Goal: Task Accomplishment & Management: Use online tool/utility

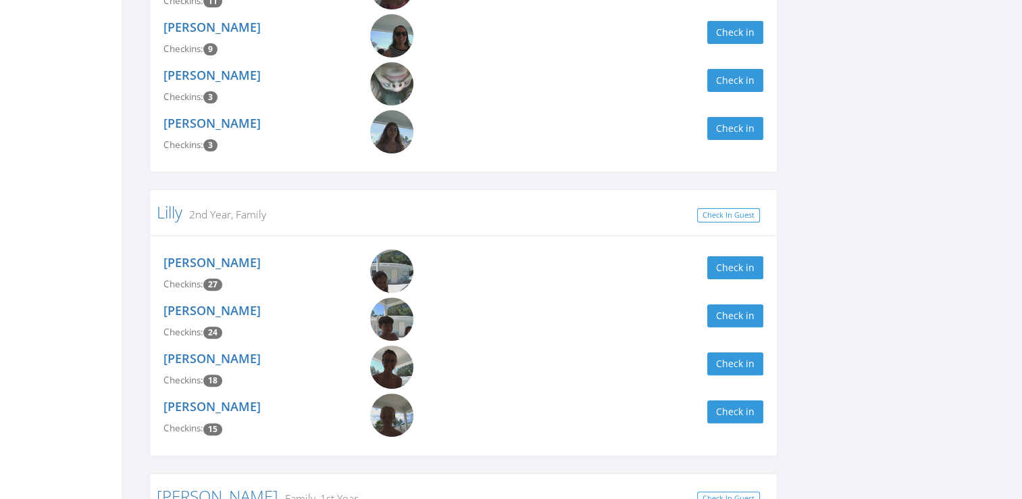
scroll to position [360, 0]
type input "lilly"
click at [724, 352] on button "Check in" at bounding box center [736, 363] width 56 height 23
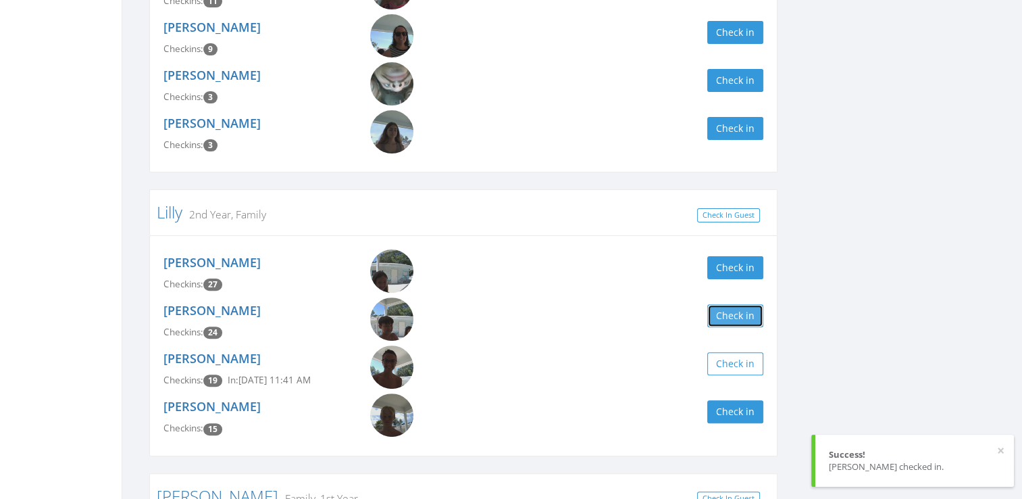
click at [729, 324] on button "Check in" at bounding box center [736, 315] width 56 height 23
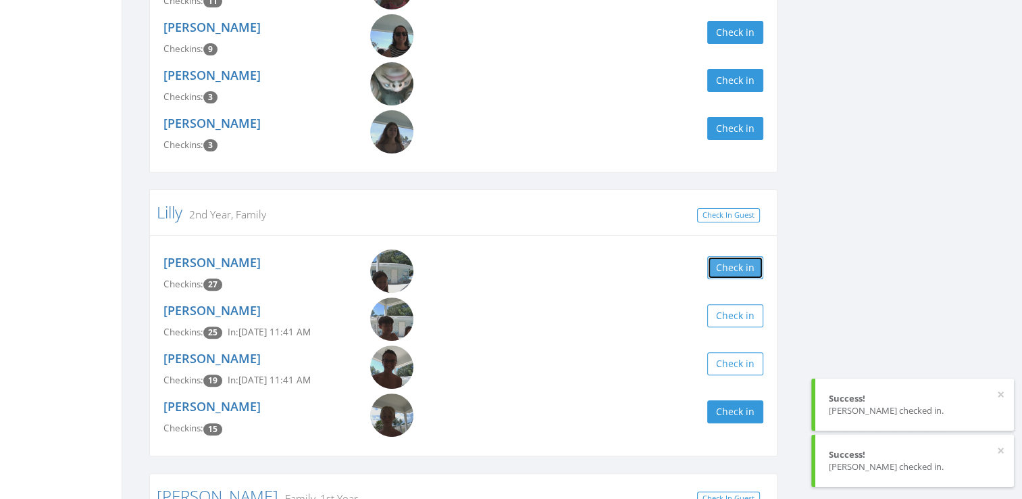
click at [733, 272] on button "Check in" at bounding box center [736, 267] width 56 height 23
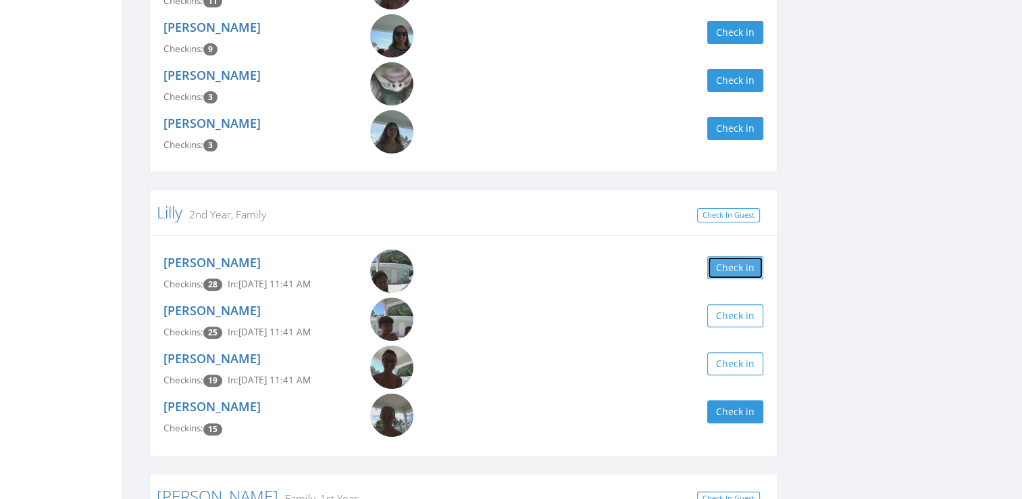
scroll to position [0, 0]
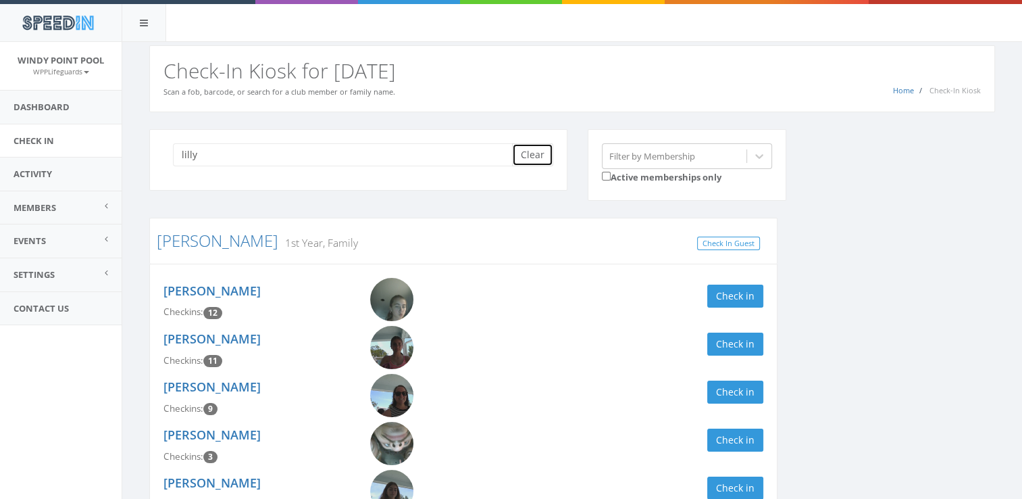
click at [535, 153] on button "Clear" at bounding box center [532, 154] width 41 height 23
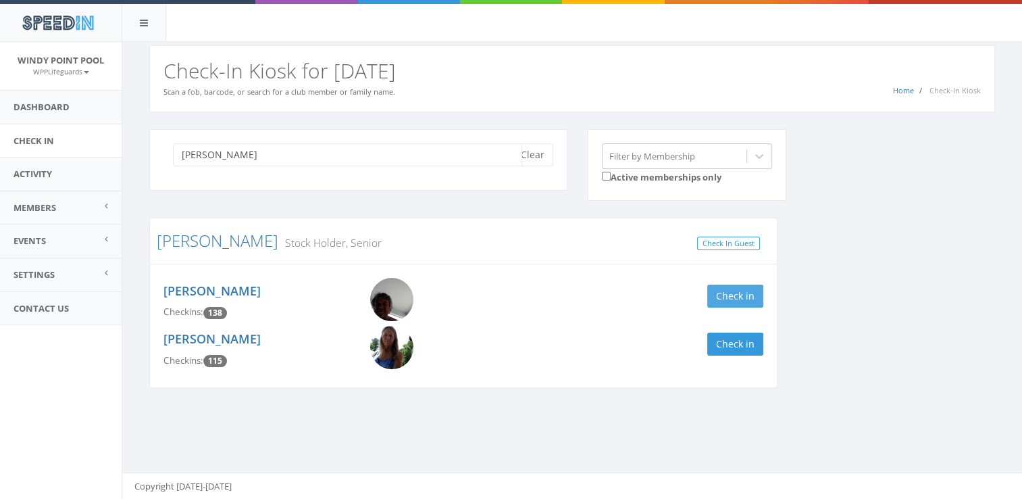
type input "[PERSON_NAME]"
click at [735, 296] on button "Check in" at bounding box center [736, 296] width 56 height 23
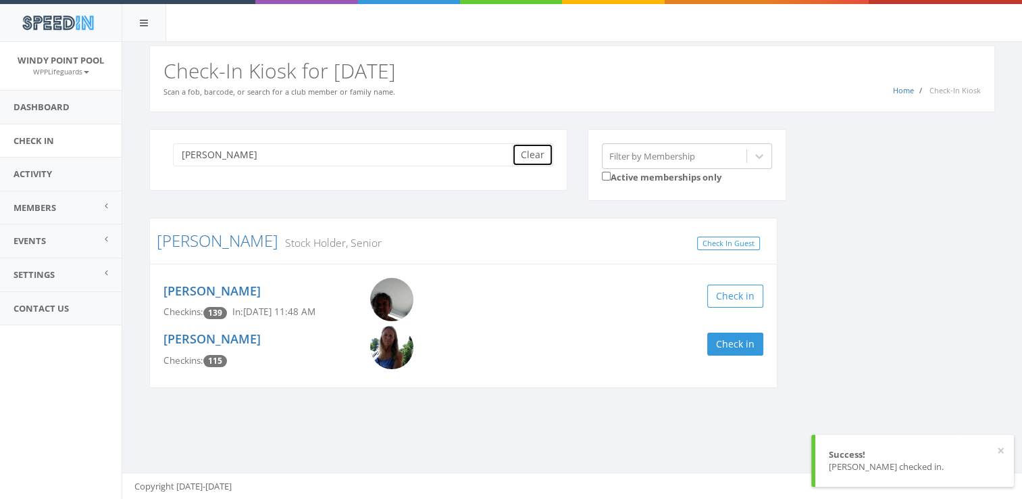
click at [543, 159] on button "Clear" at bounding box center [532, 154] width 41 height 23
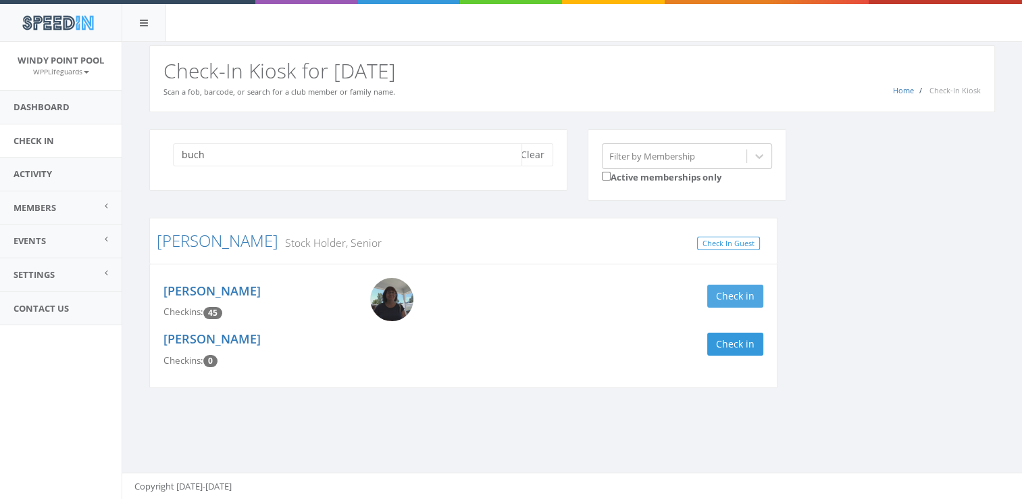
type input "buch"
click at [722, 294] on button "Check in" at bounding box center [736, 296] width 56 height 23
click at [589, 316] on div "Peggy Buchwald Checkins: 46 In: Aug 29, 11:53 AM Check in" at bounding box center [463, 302] width 620 height 48
click at [533, 151] on button "Clear" at bounding box center [532, 154] width 41 height 23
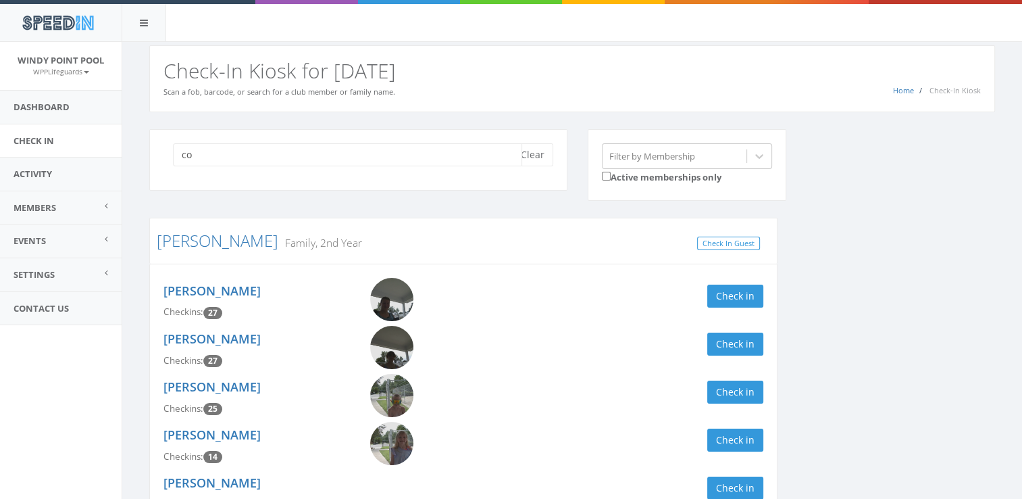
type input "c"
click at [922, 164] on div "ka Clear Filter by Membership Active memberships only" at bounding box center [577, 173] width 877 height 89
click at [437, 151] on input "ka" at bounding box center [347, 154] width 349 height 23
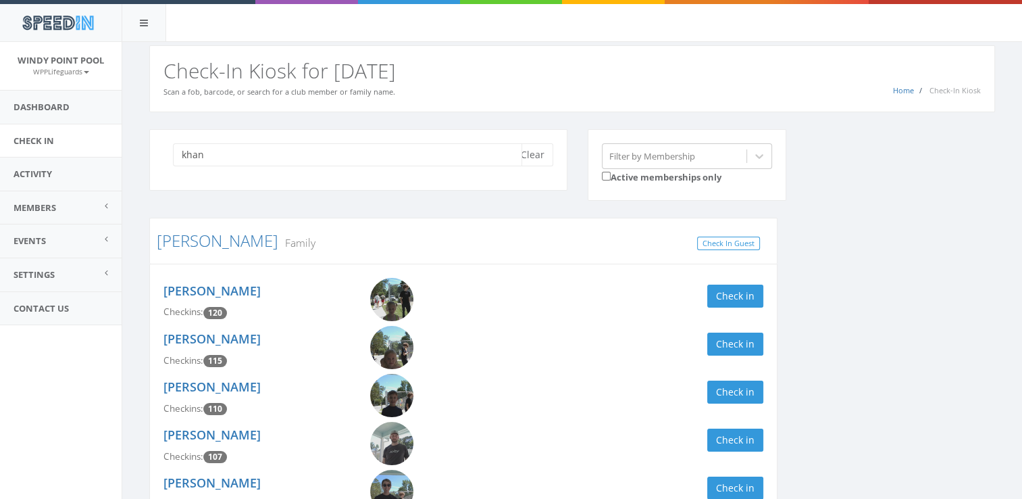
type input "khan"
click at [533, 151] on button "Clear" at bounding box center [532, 154] width 41 height 23
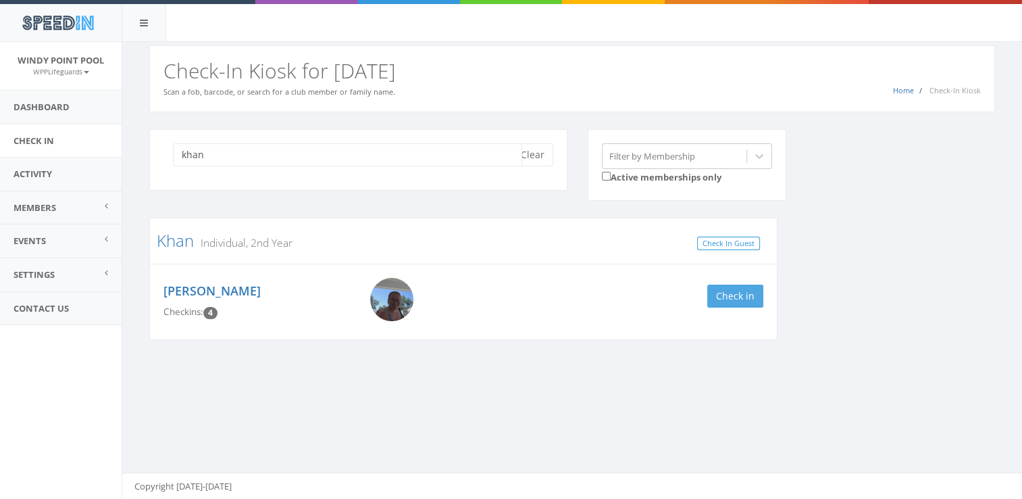
type input "khan"
click at [728, 291] on button "Check in" at bounding box center [736, 296] width 56 height 23
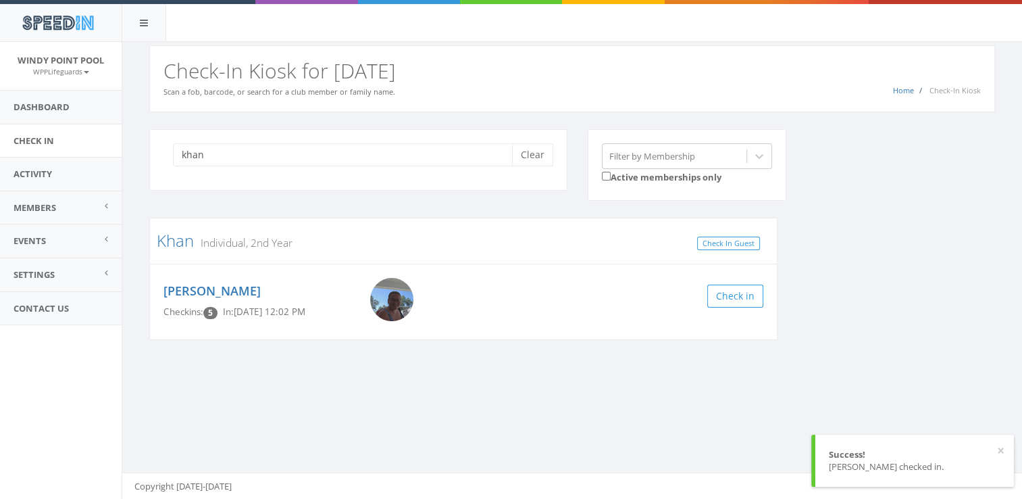
click at [865, 262] on div "khan Clear Filter by Membership Active memberships only Khan Individual, 2nd Ye…" at bounding box center [572, 243] width 866 height 228
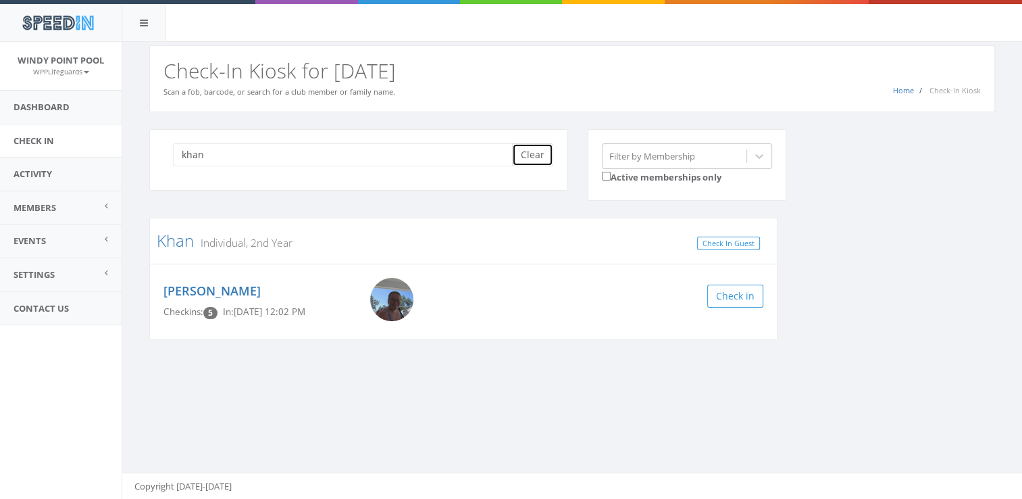
click at [524, 153] on button "Clear" at bounding box center [532, 154] width 41 height 23
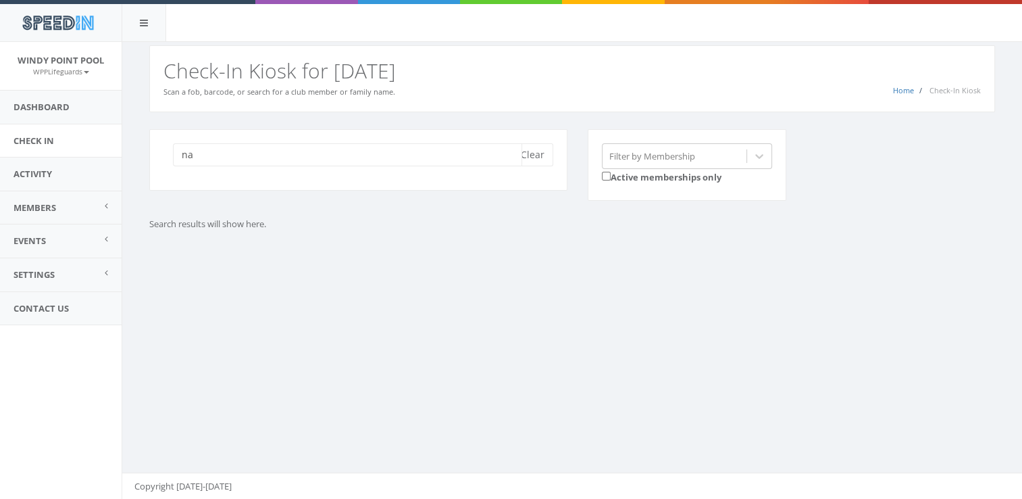
type input "n"
type input "k"
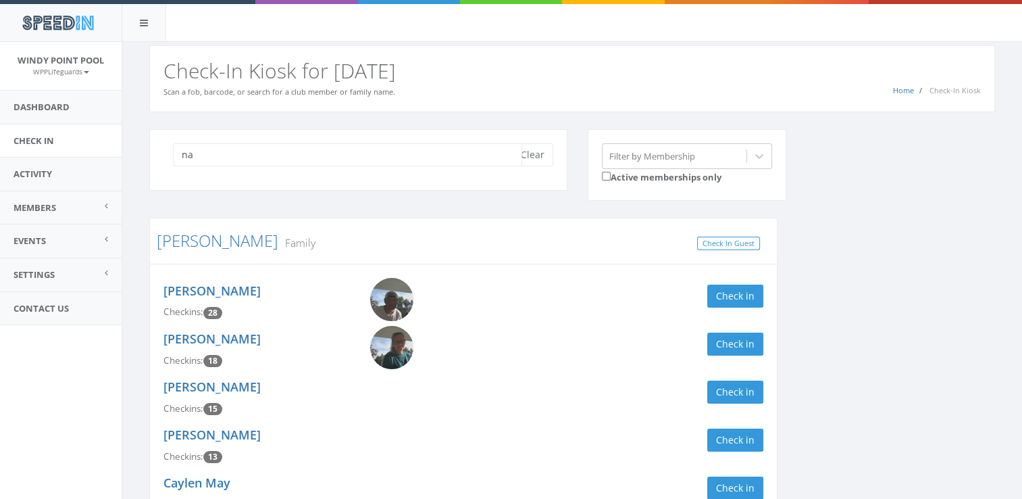
type input "n"
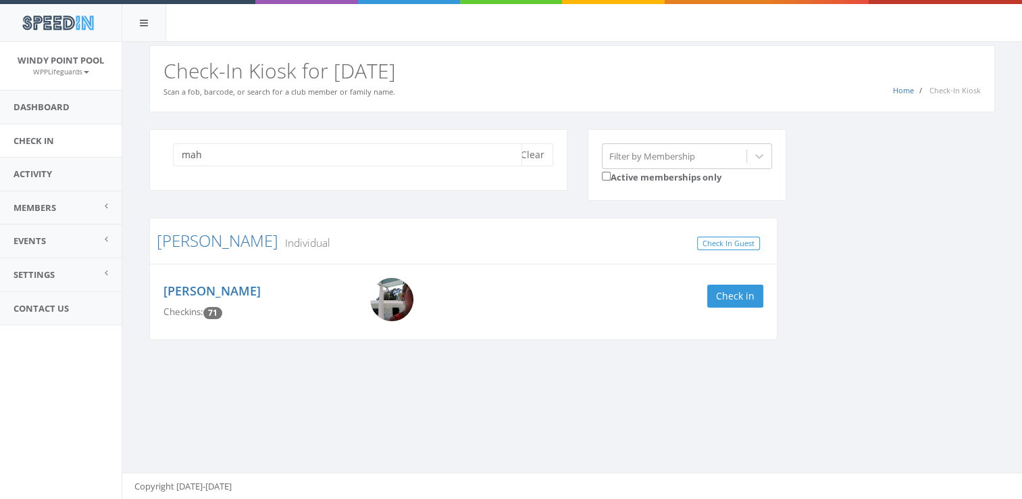
type input "mah"
click at [391, 307] on img at bounding box center [391, 299] width 43 height 43
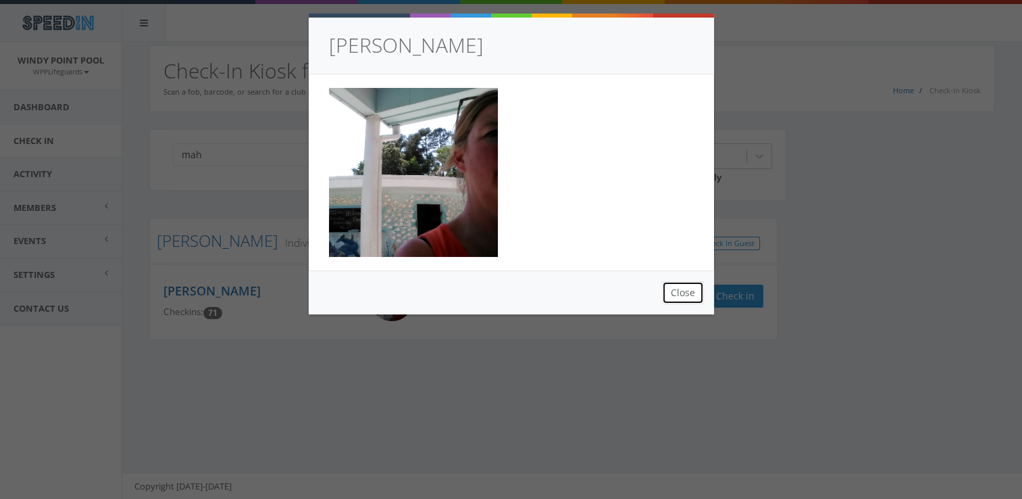
click at [684, 296] on button "Close" at bounding box center [683, 292] width 42 height 23
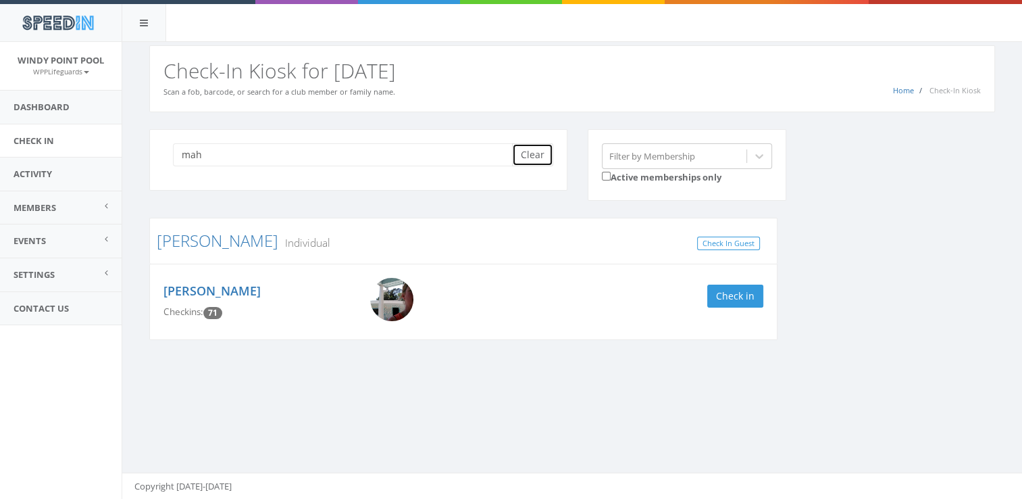
click at [535, 153] on button "Clear" at bounding box center [532, 154] width 41 height 23
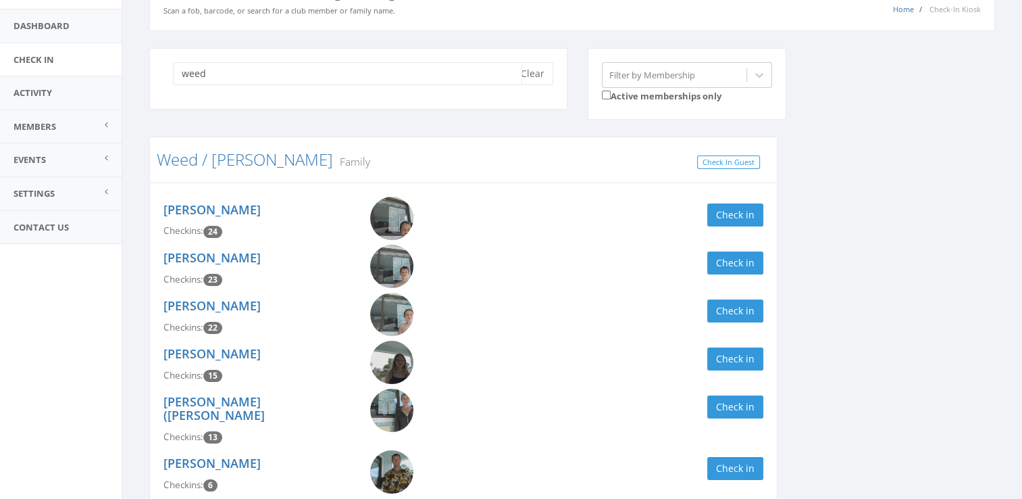
scroll to position [88, 0]
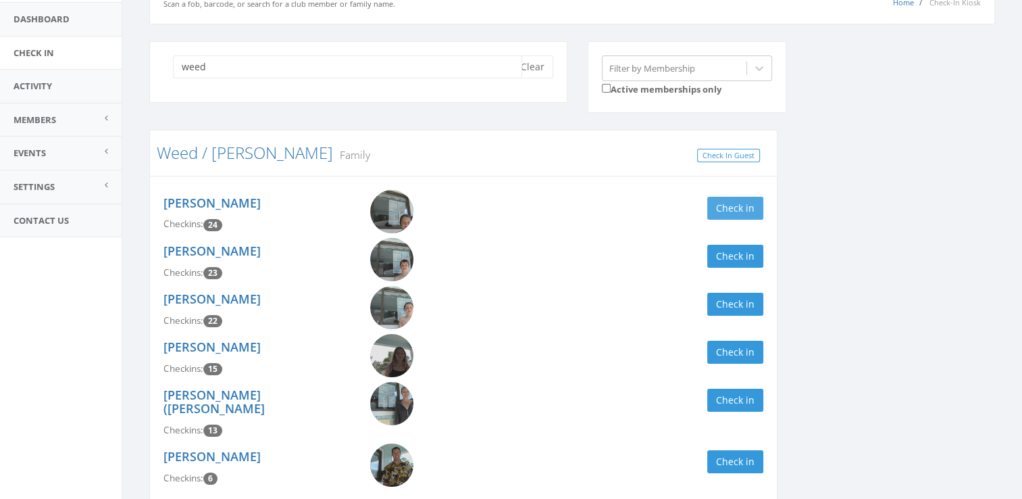
type input "weed"
click at [735, 203] on button "Check in" at bounding box center [736, 208] width 56 height 23
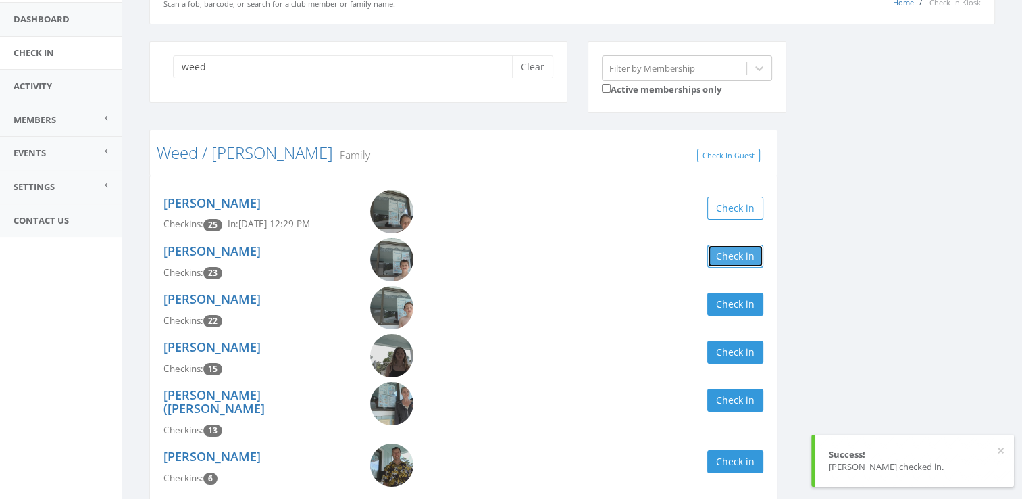
click at [731, 251] on button "Check in" at bounding box center [736, 256] width 56 height 23
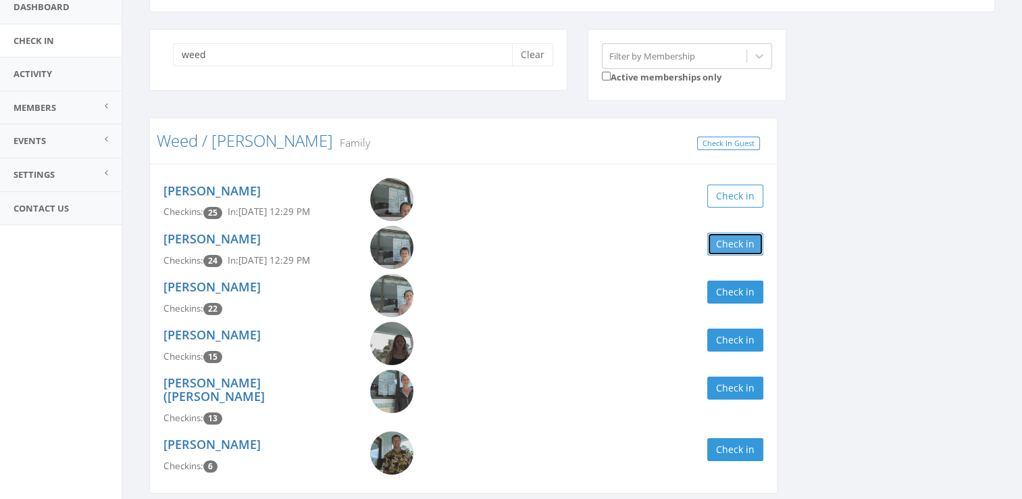
scroll to position [139, 0]
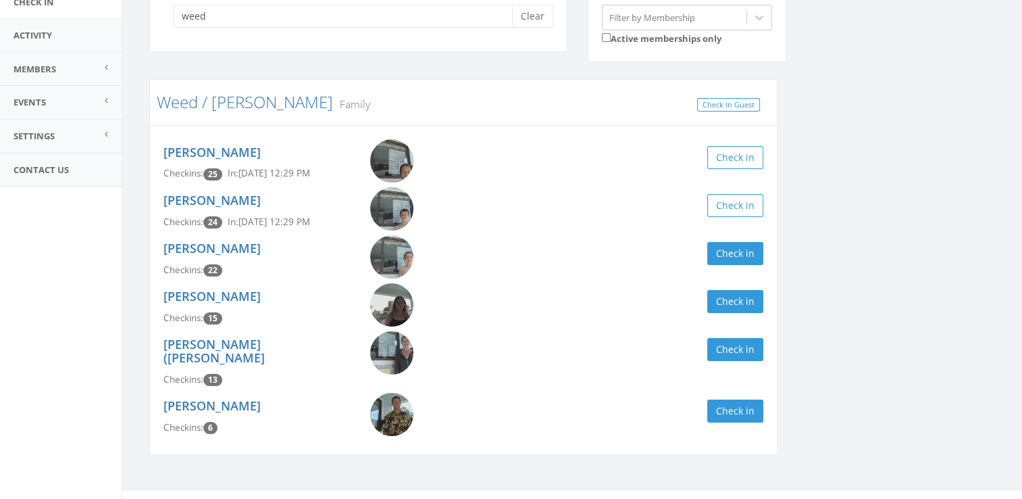
click at [406, 352] on img at bounding box center [391, 352] width 43 height 43
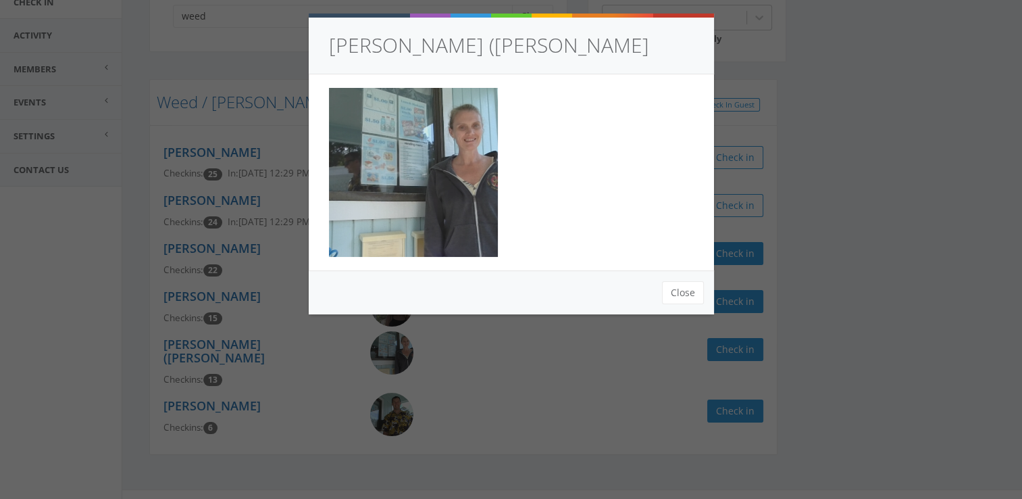
click at [584, 415] on div "Kathryn (Katy) Tackett Close" at bounding box center [511, 249] width 1022 height 499
click at [684, 290] on button "Close" at bounding box center [683, 292] width 42 height 23
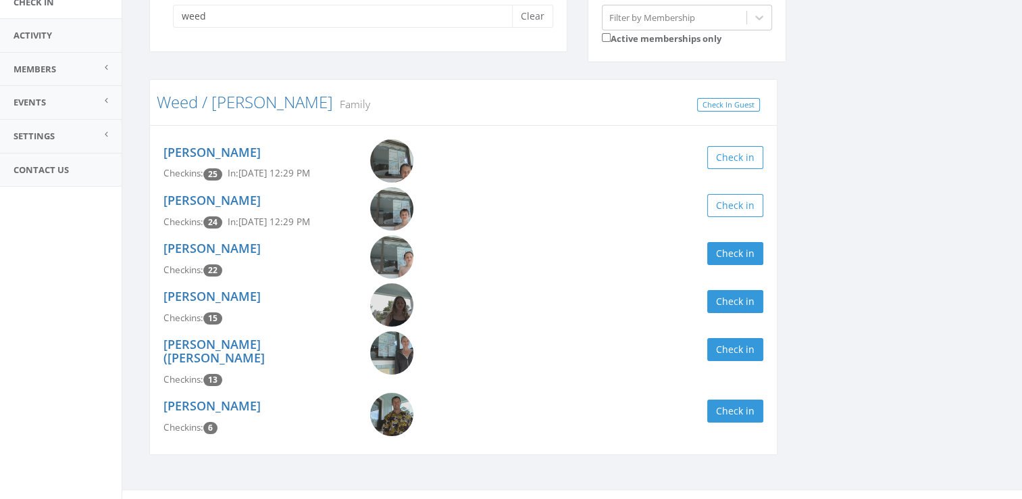
scroll to position [0, 0]
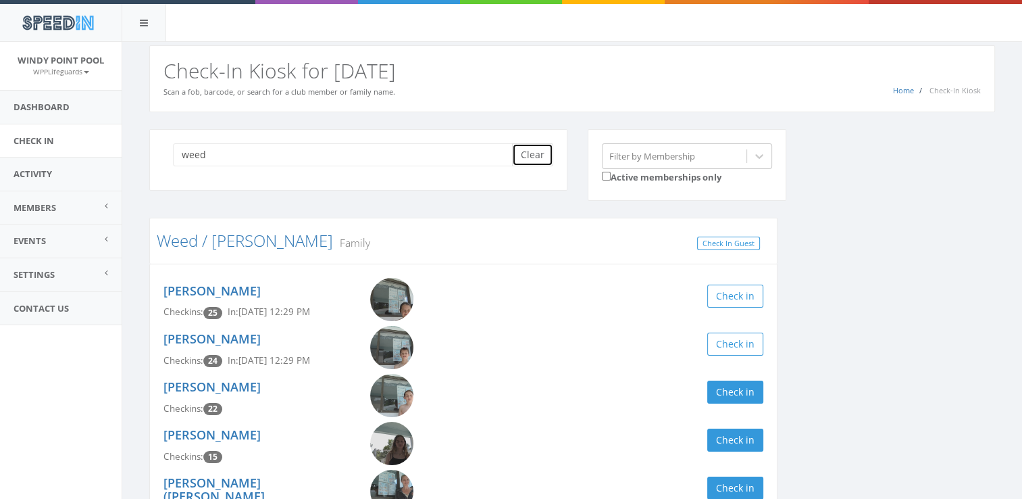
click at [539, 151] on button "Clear" at bounding box center [532, 154] width 41 height 23
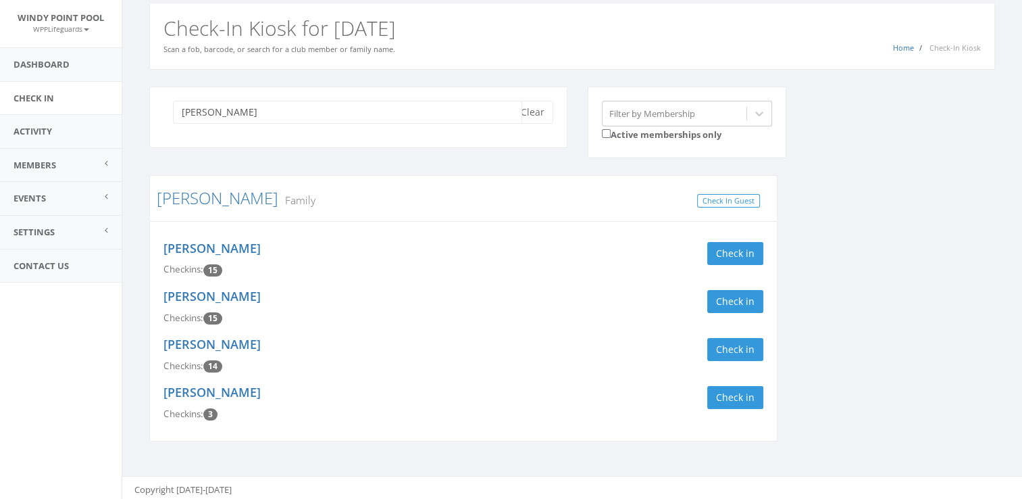
scroll to position [45, 0]
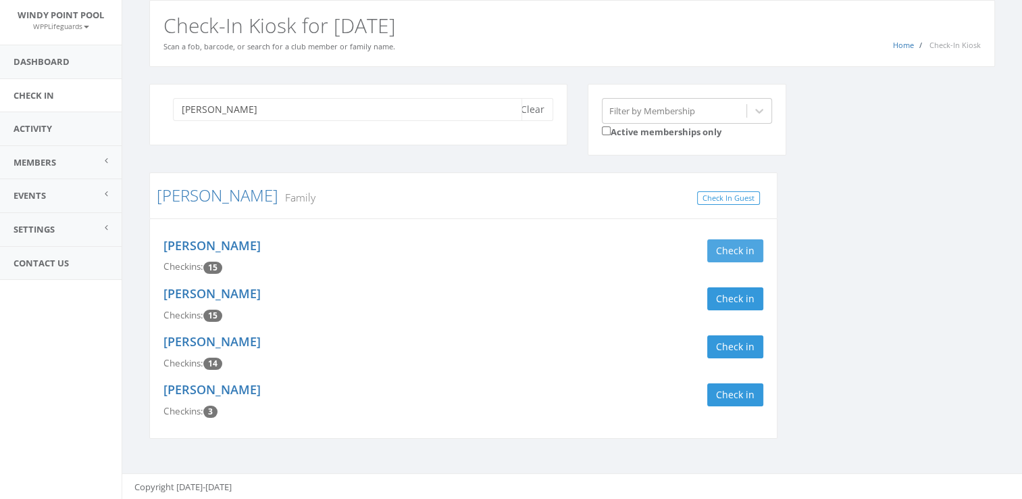
type input "burrage"
click at [719, 251] on button "Check in" at bounding box center [736, 250] width 56 height 23
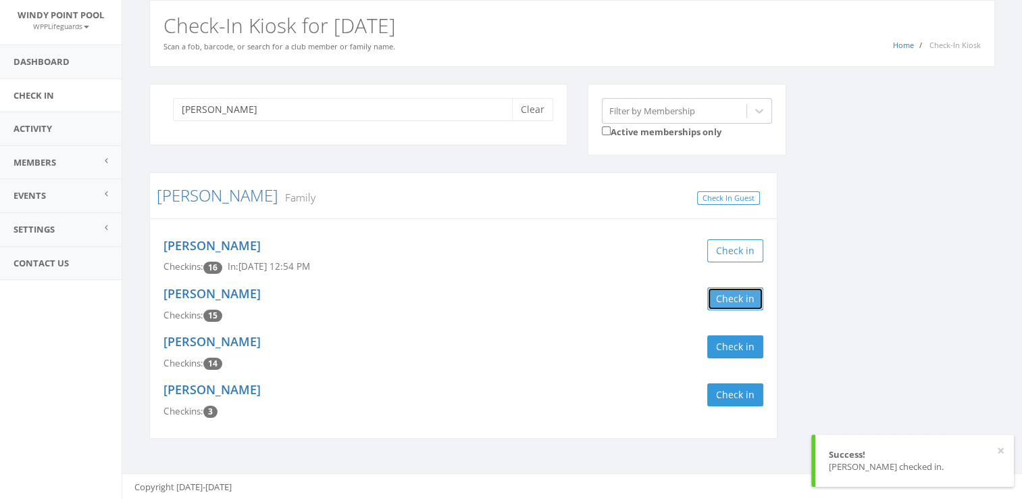
click at [729, 303] on button "Check in" at bounding box center [736, 298] width 56 height 23
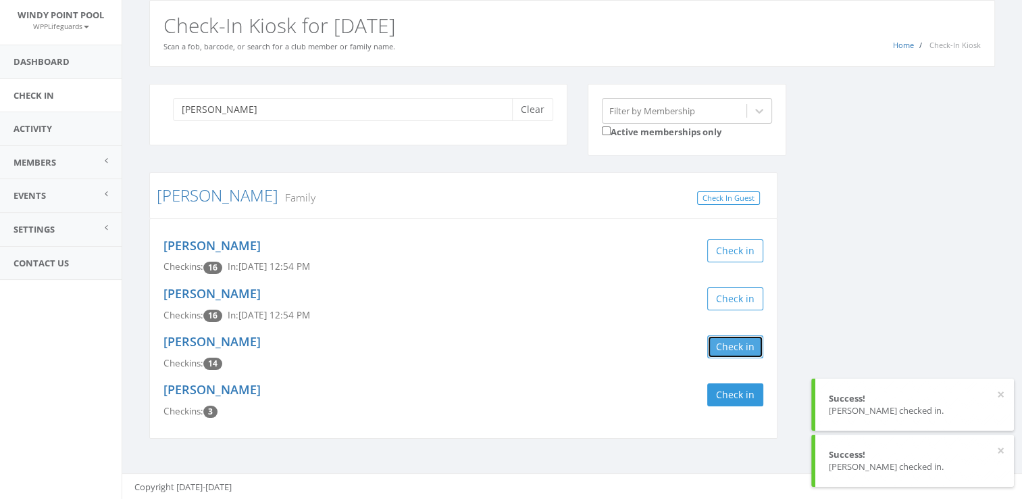
click at [728, 344] on button "Check in" at bounding box center [736, 346] width 56 height 23
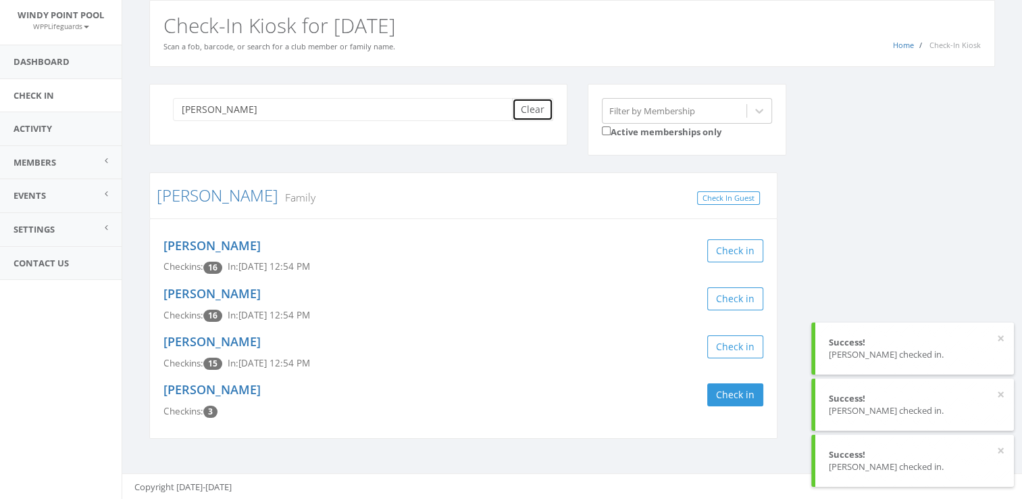
click at [534, 107] on button "Clear" at bounding box center [532, 109] width 41 height 23
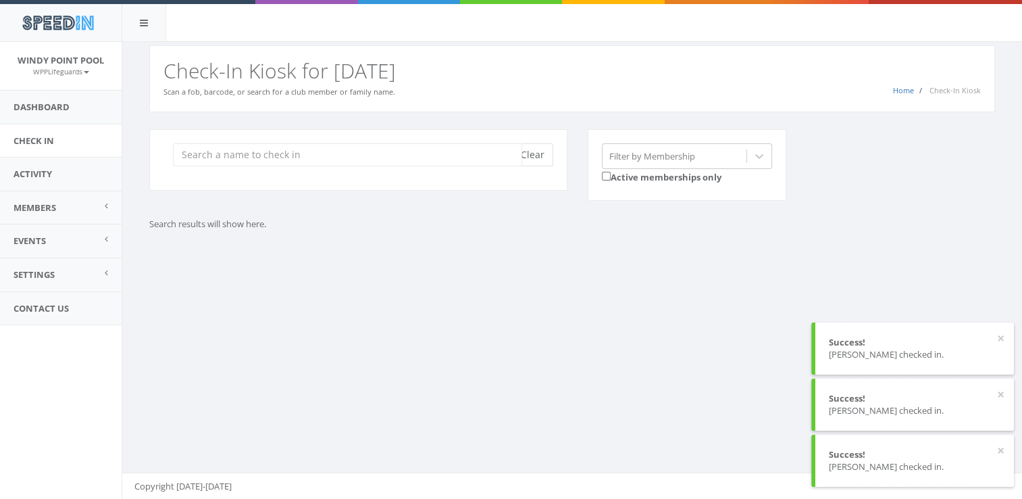
scroll to position [0, 0]
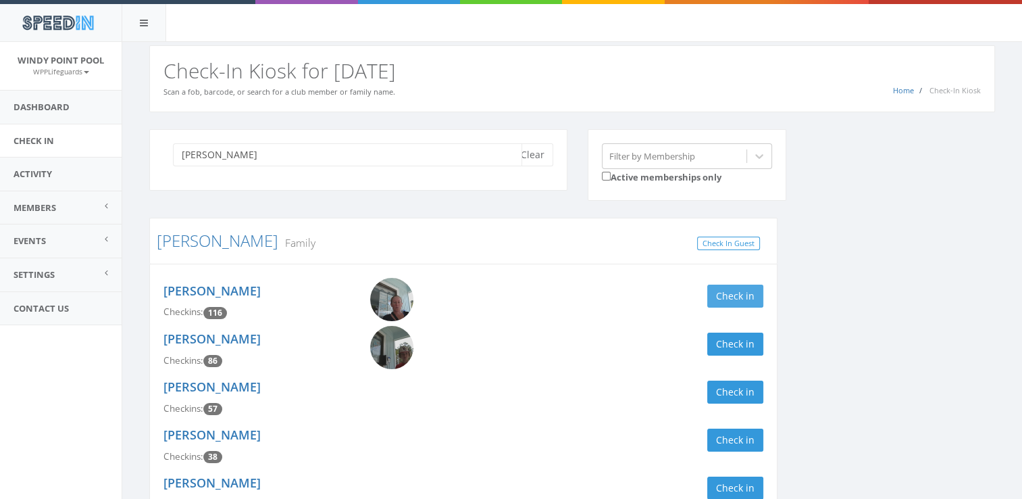
type input "butler"
click at [722, 293] on button "Check in" at bounding box center [736, 296] width 56 height 23
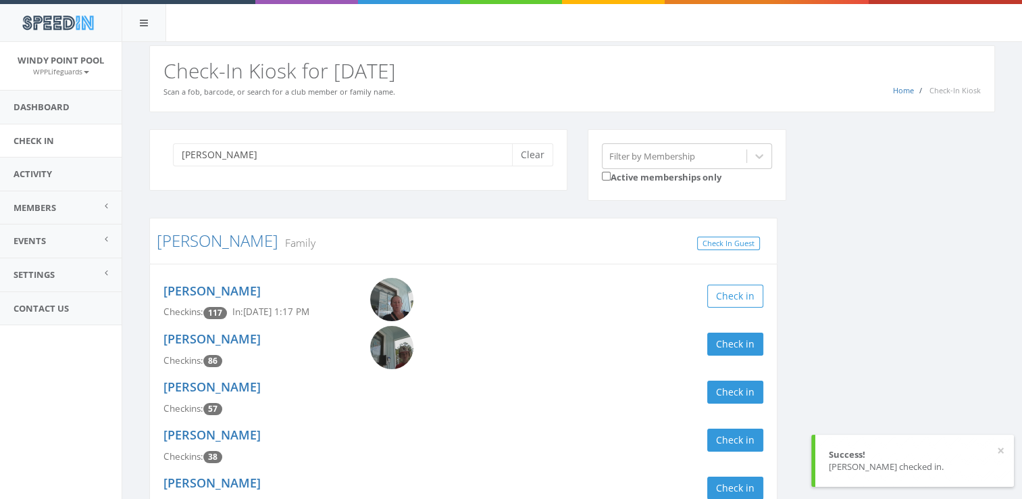
click at [855, 289] on div "butler Clear Filter by Membership Active memberships only Butler Family Check I…" at bounding box center [572, 411] width 866 height 564
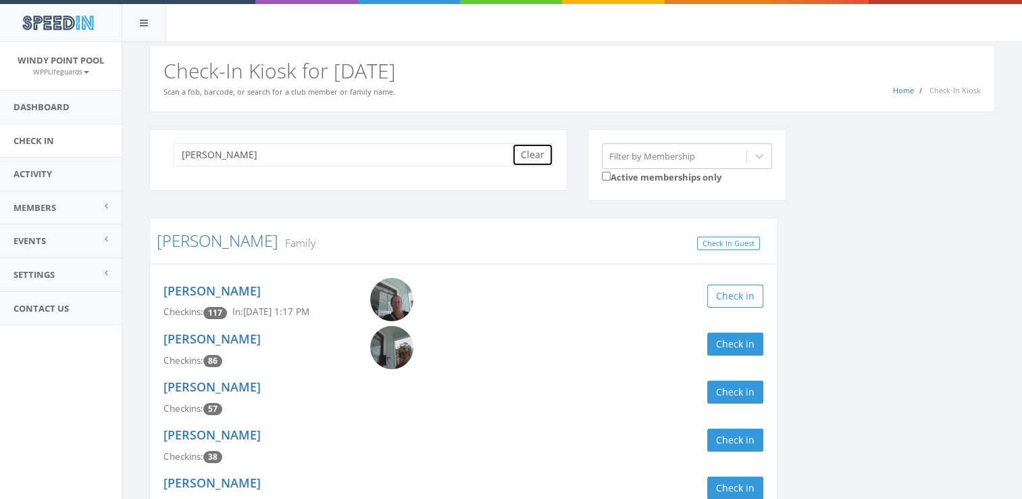
click at [536, 150] on button "Clear" at bounding box center [532, 154] width 41 height 23
type input "dayt"
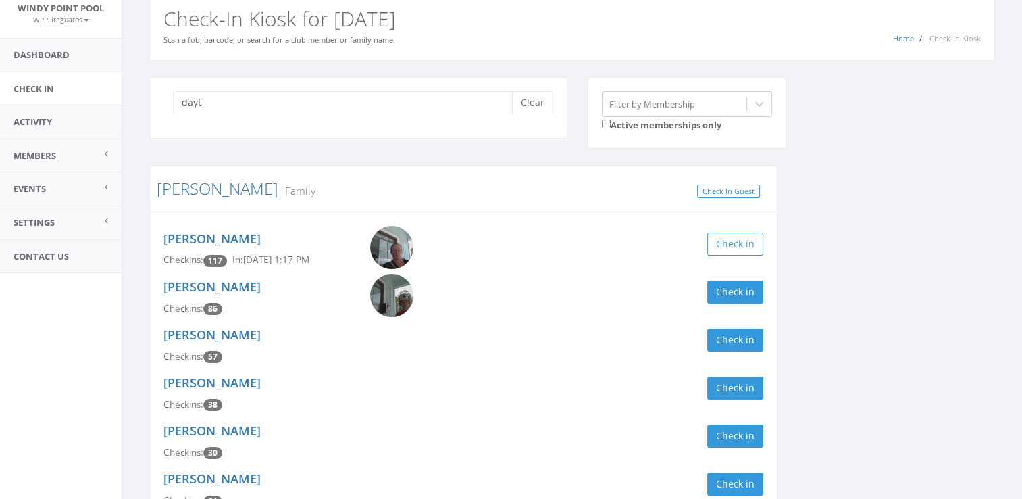
scroll to position [54, 0]
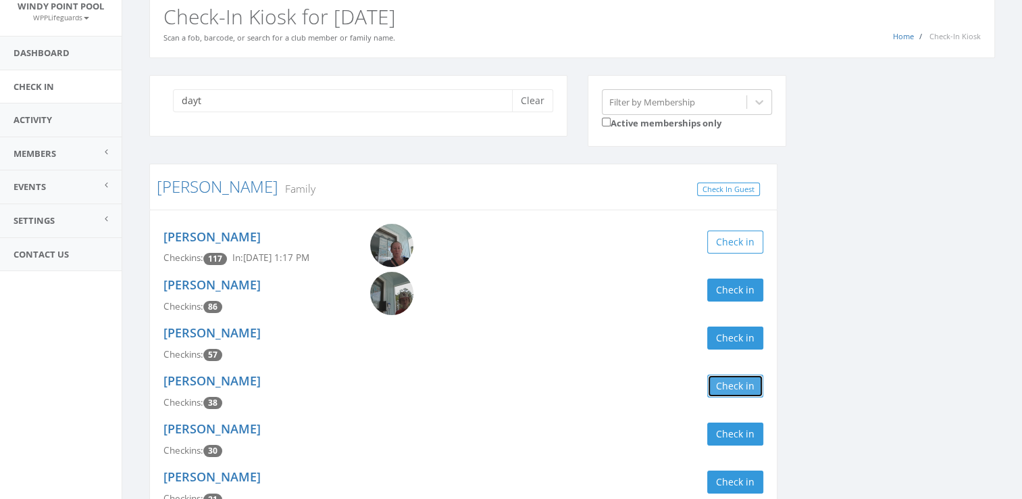
click at [730, 388] on button "Check in" at bounding box center [736, 385] width 56 height 23
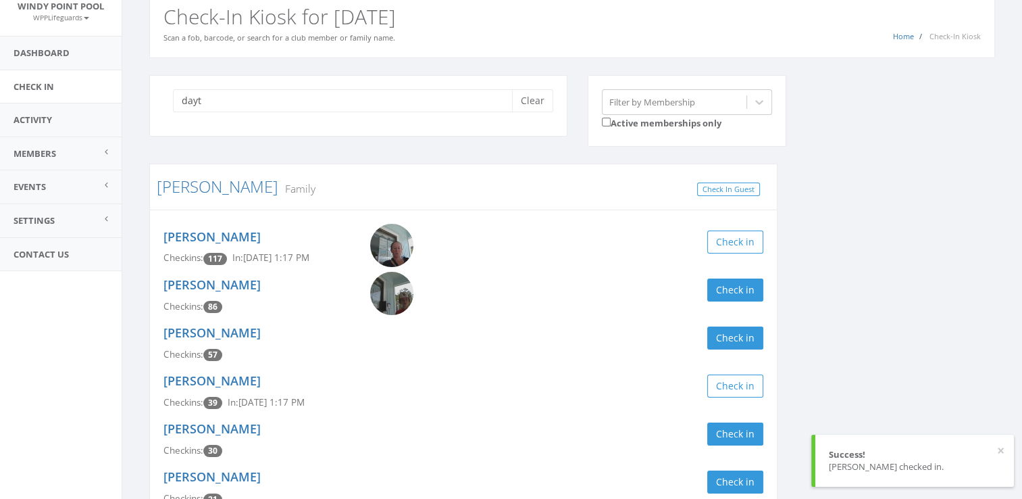
click at [395, 285] on img at bounding box center [391, 293] width 43 height 43
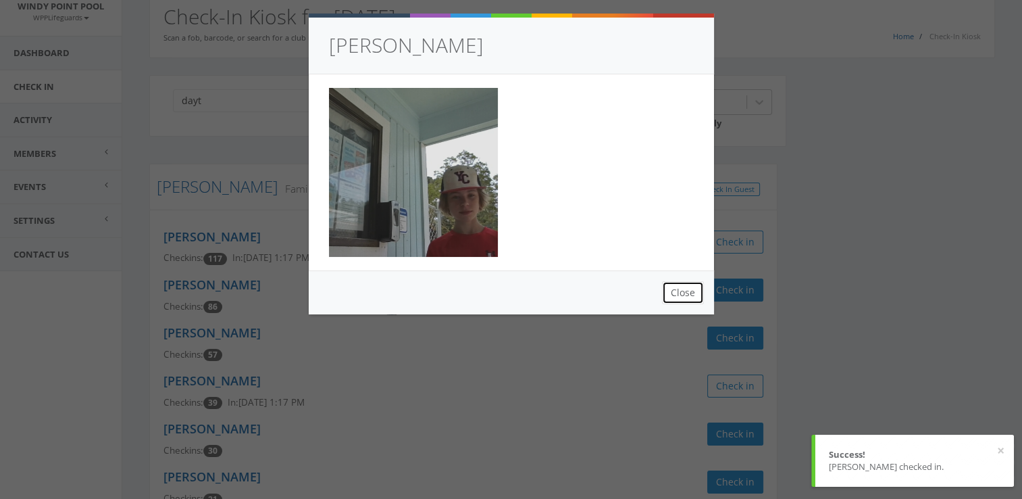
click at [670, 292] on button "Close" at bounding box center [683, 292] width 42 height 23
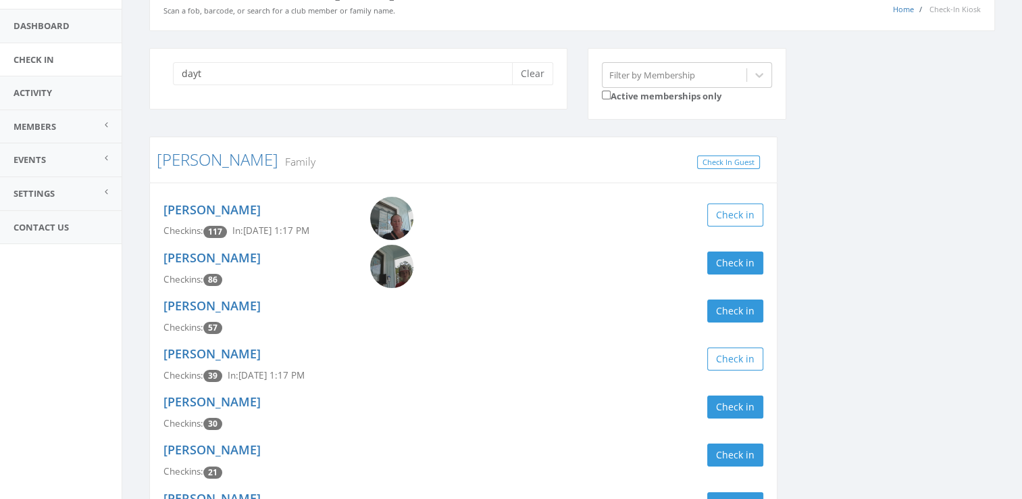
scroll to position [108, 0]
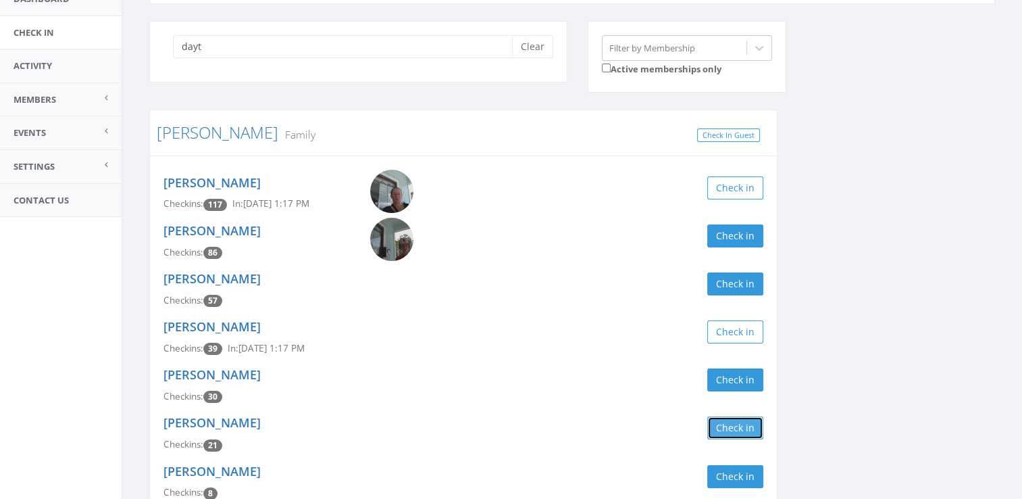
click at [725, 424] on button "Check in" at bounding box center [736, 427] width 56 height 23
click at [730, 385] on button "Check in" at bounding box center [736, 379] width 56 height 23
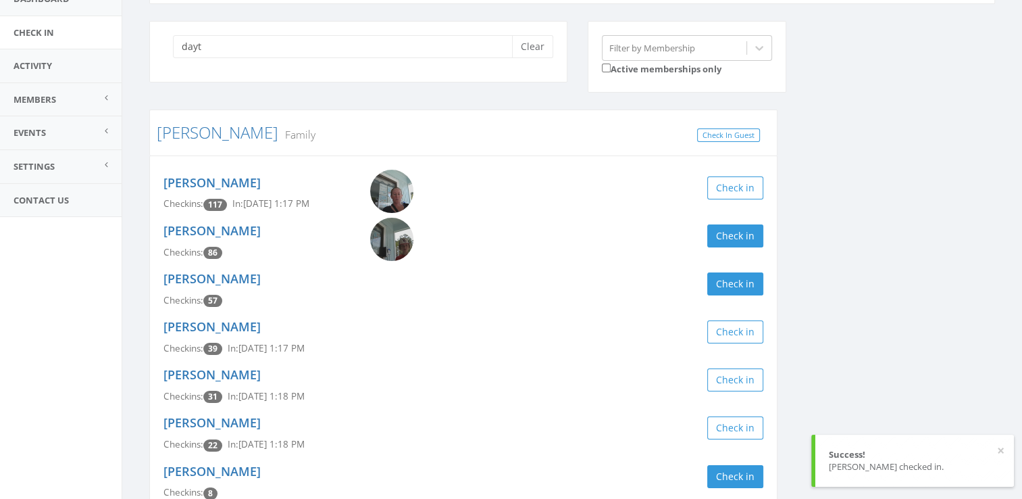
click at [820, 266] on div "dayt Clear Filter by Membership Active memberships only Butler Family Check In …" at bounding box center [572, 469] width 866 height 896
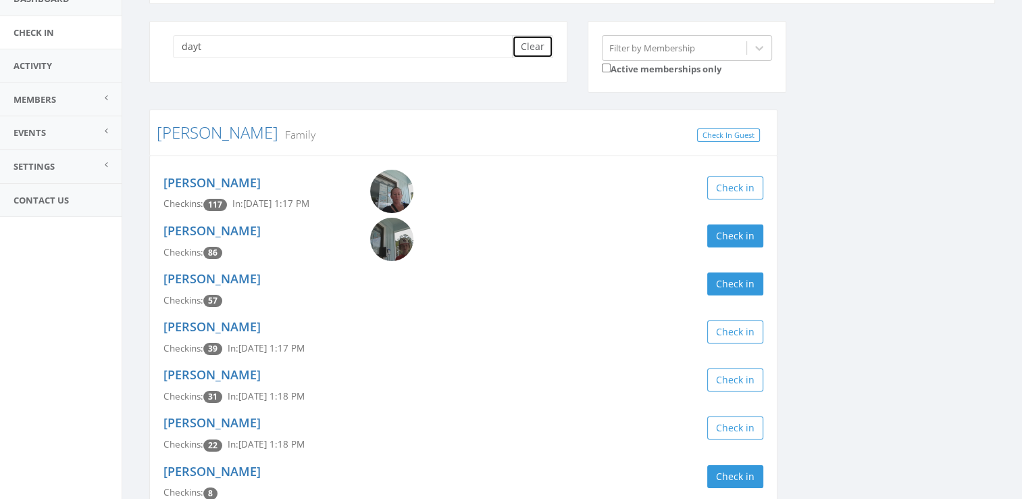
click at [524, 40] on button "Clear" at bounding box center [532, 46] width 41 height 23
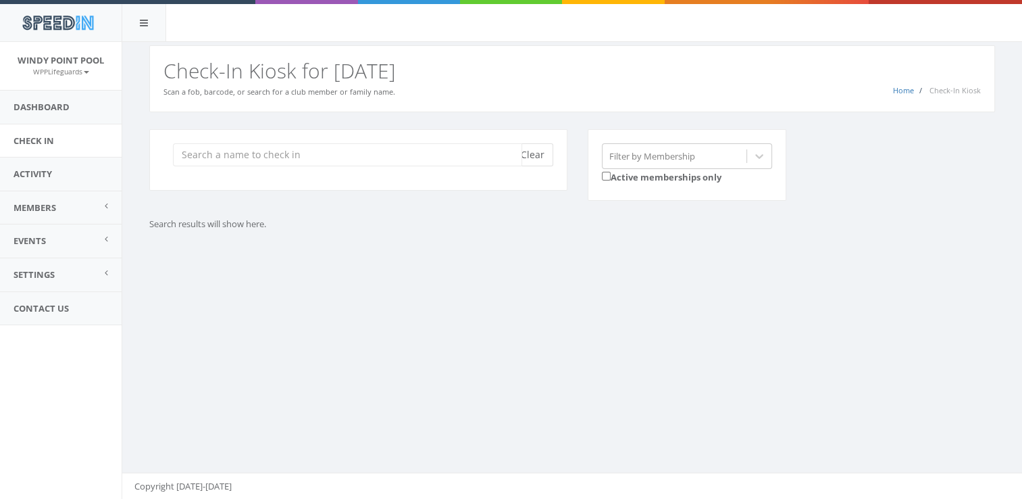
scroll to position [0, 0]
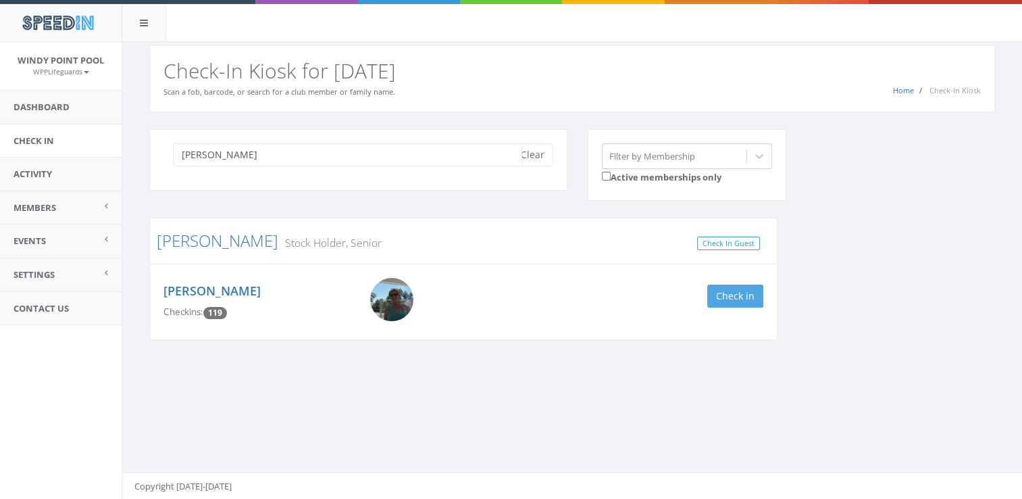
type input "garrington"
click at [745, 304] on button "Check in" at bounding box center [736, 296] width 56 height 23
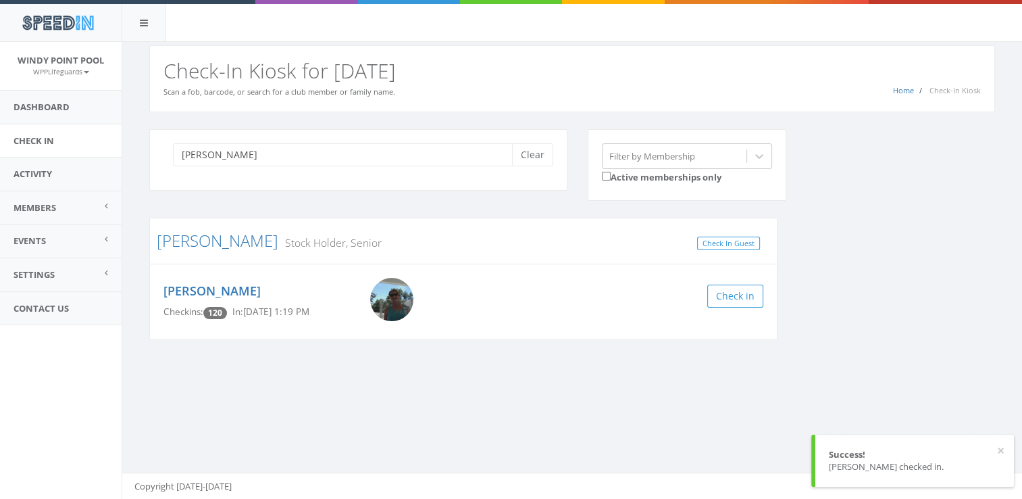
click at [843, 295] on div "garrington Clear Filter by Membership Active memberships only Garrington Stock …" at bounding box center [572, 243] width 866 height 228
click at [536, 151] on button "Clear" at bounding box center [532, 154] width 41 height 23
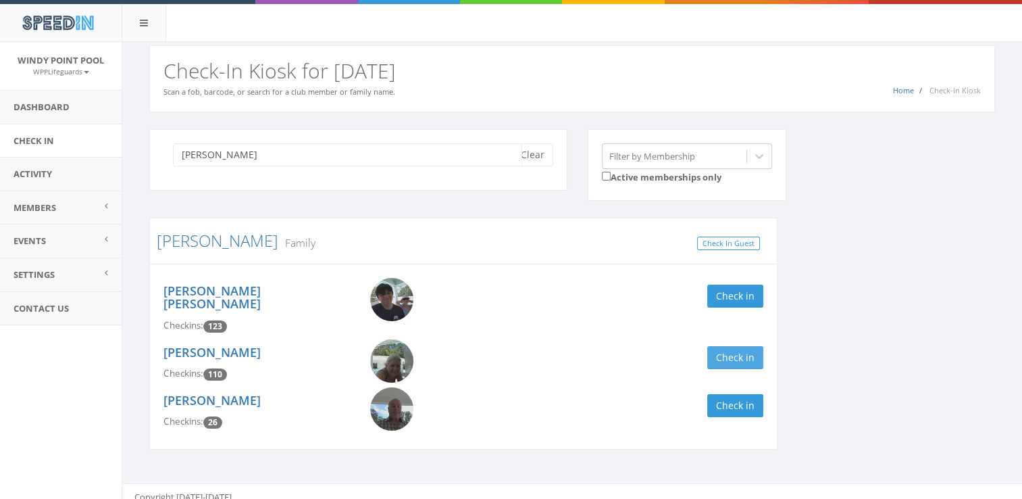
type input "winget"
click at [734, 346] on button "Check in" at bounding box center [736, 357] width 56 height 23
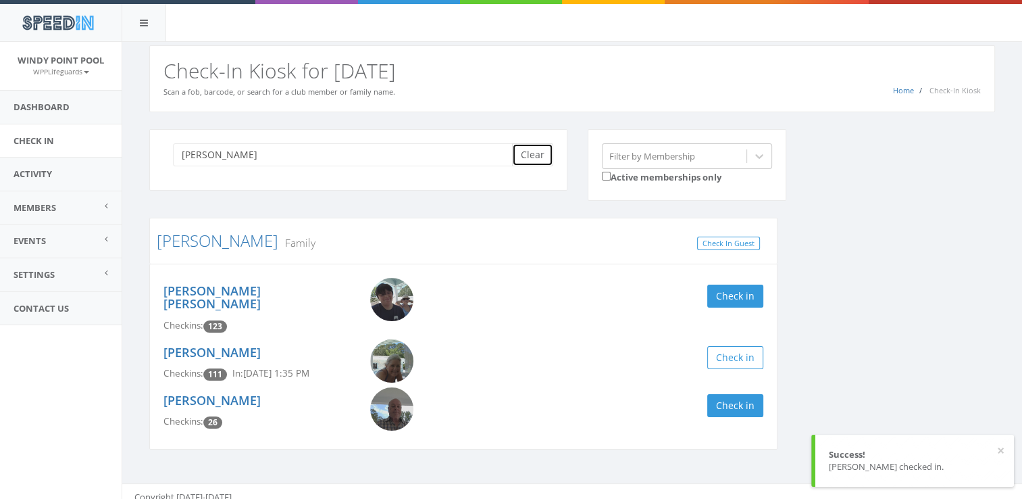
click at [530, 149] on button "Clear" at bounding box center [532, 154] width 41 height 23
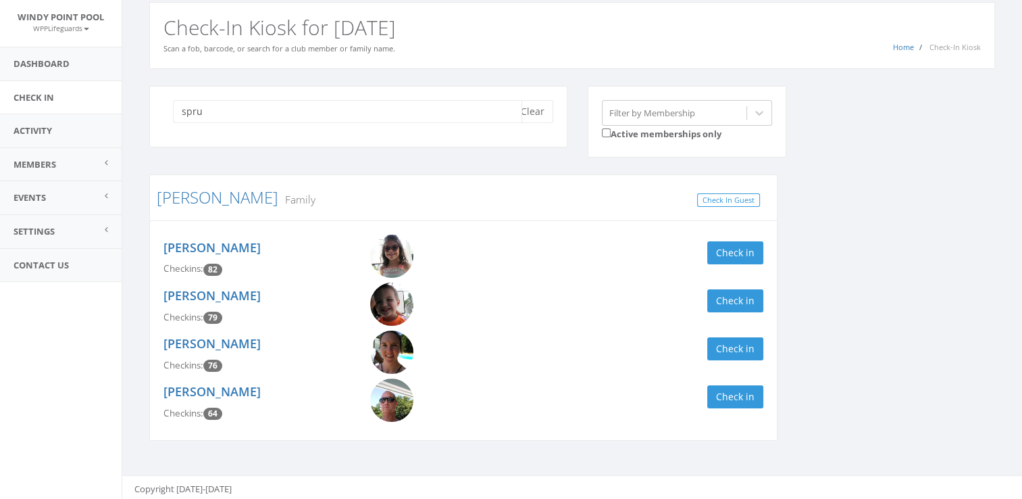
scroll to position [45, 0]
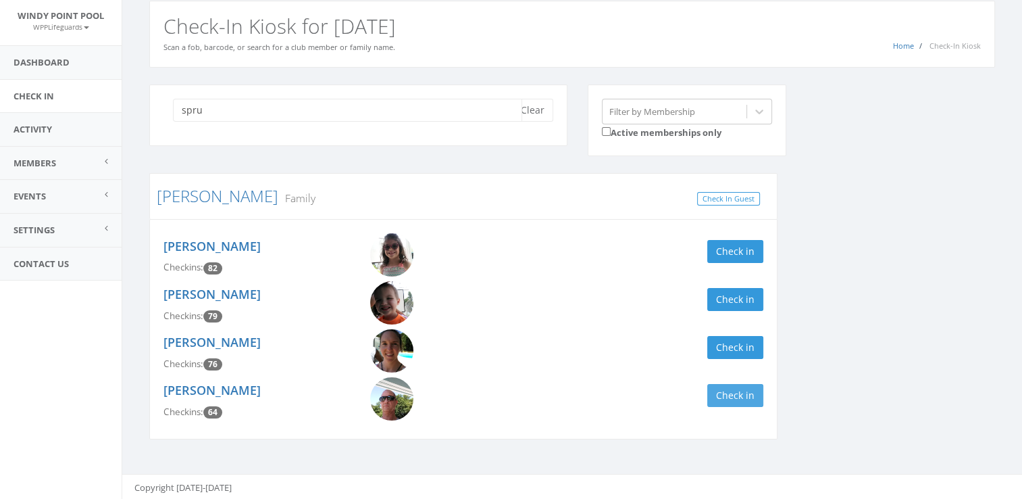
type input "spru"
click at [726, 393] on button "Check in" at bounding box center [736, 395] width 56 height 23
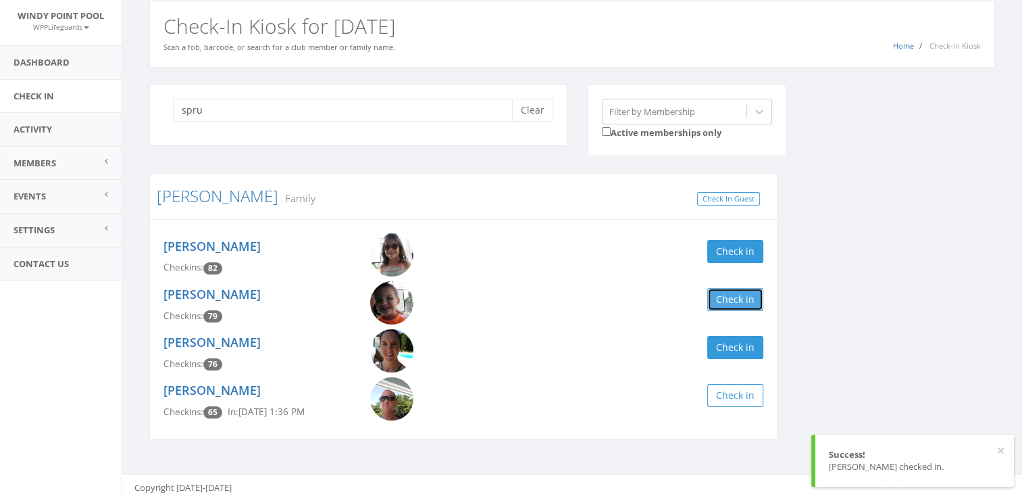
click at [740, 291] on button "Check in" at bounding box center [736, 299] width 56 height 23
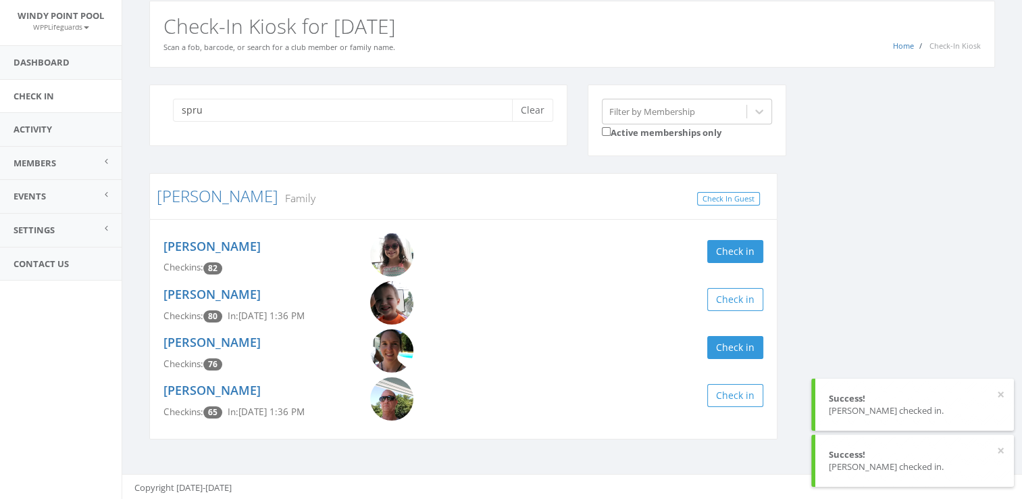
click at [737, 235] on div "Taylor Spruill Checkins: 82 Check in" at bounding box center [463, 257] width 620 height 48
click at [730, 251] on button "Check in" at bounding box center [736, 251] width 56 height 23
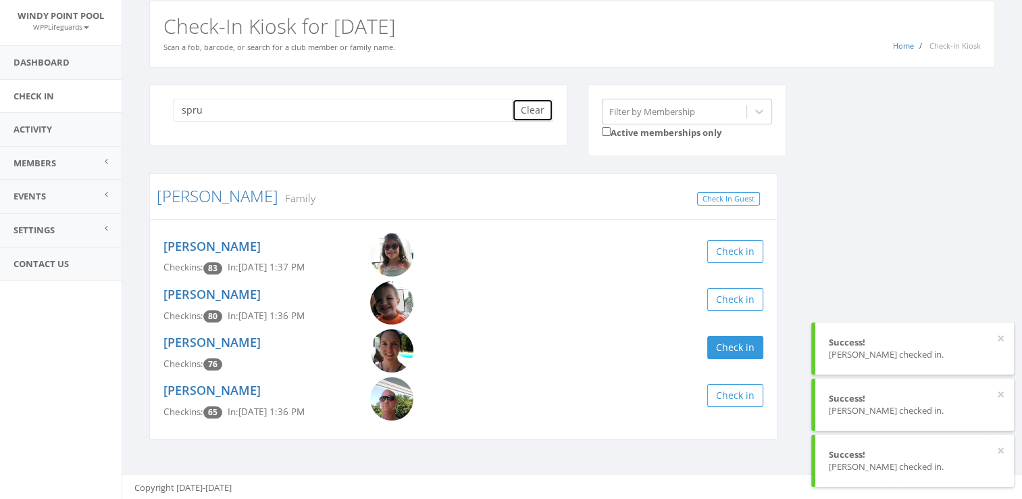
click at [528, 107] on button "Clear" at bounding box center [532, 110] width 41 height 23
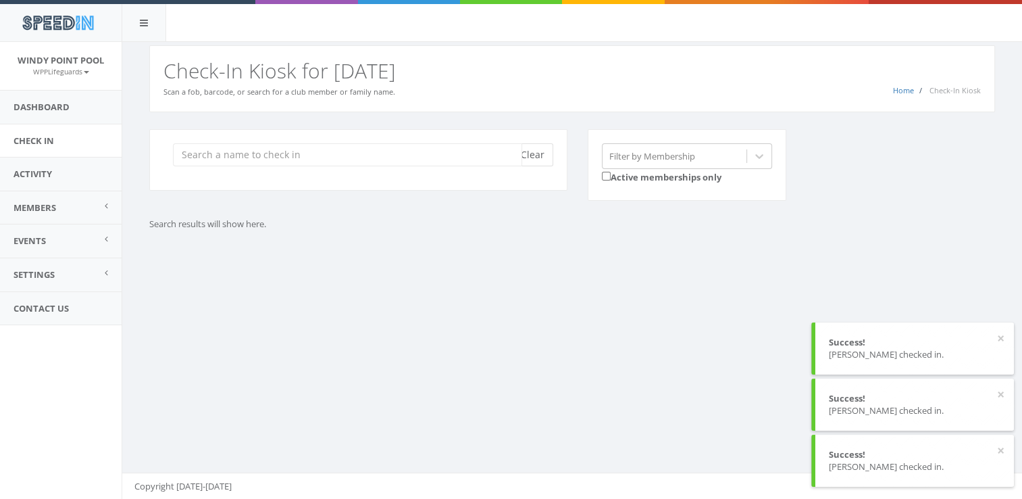
scroll to position [0, 0]
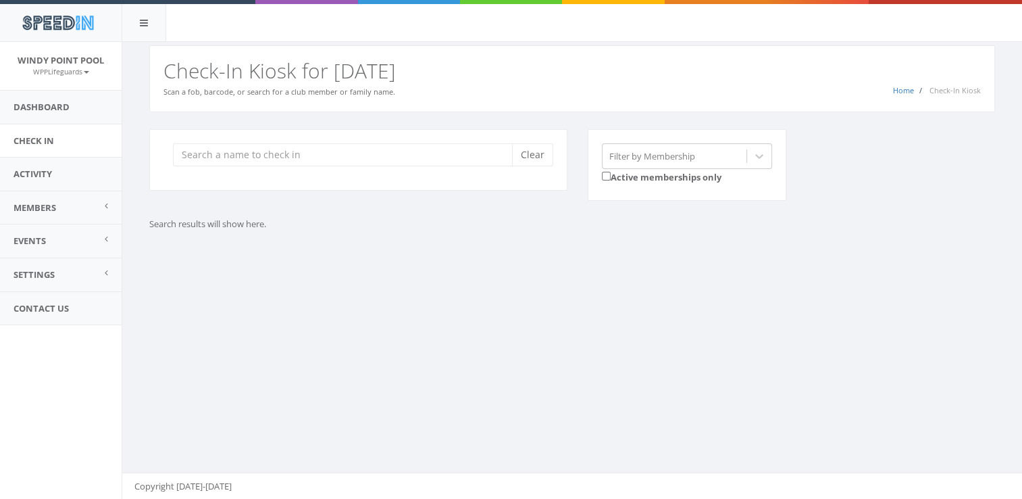
click at [694, 410] on div "You are using Internet Explorer, which is an old, insecure browser that does no…" at bounding box center [572, 271] width 901 height 458
click at [239, 158] on input "nightingale" at bounding box center [347, 154] width 349 height 23
type input "n"
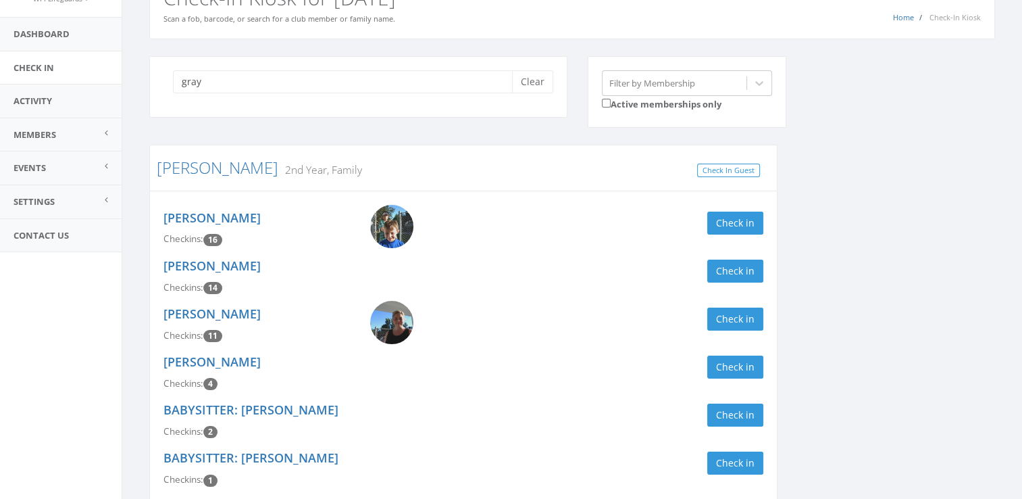
scroll to position [40, 0]
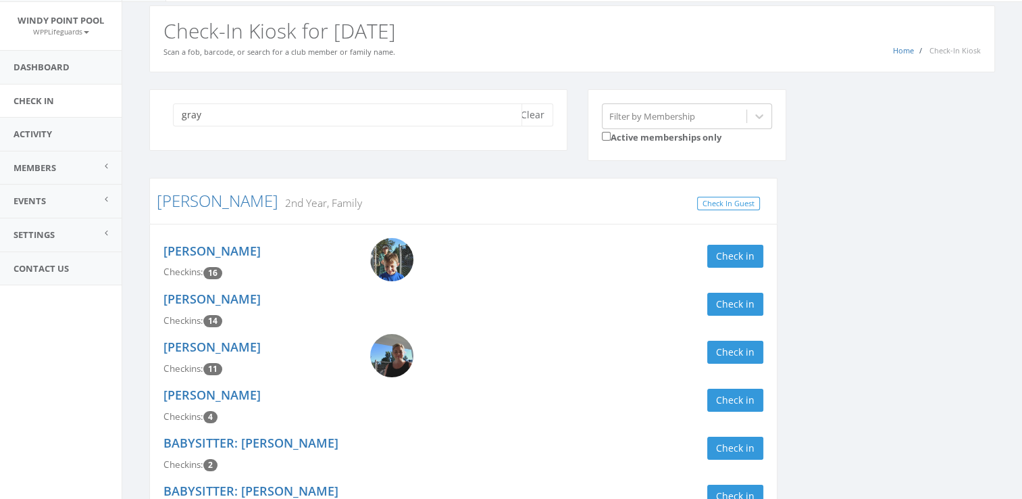
drag, startPoint x: 451, startPoint y: 122, endPoint x: 386, endPoint y: 112, distance: 65.7
click at [386, 112] on input "gray" at bounding box center [347, 114] width 349 height 23
type input "g"
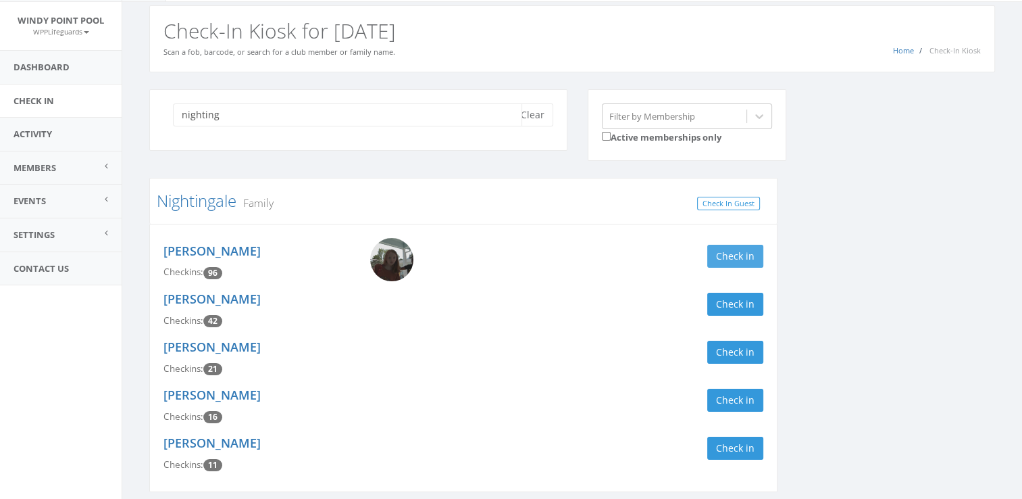
type input "nighting"
click at [731, 253] on button "Check in" at bounding box center [736, 256] width 56 height 23
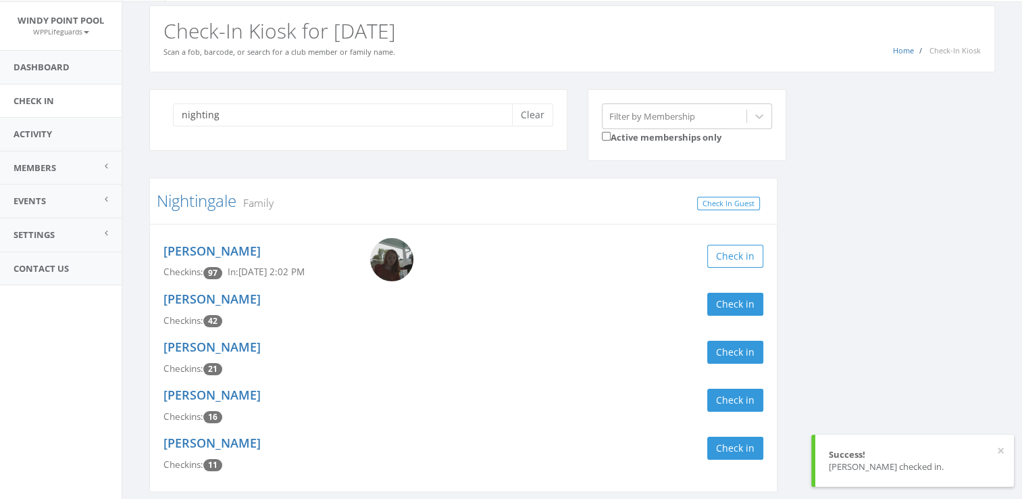
click at [876, 252] on div "nighting Clear Filter by Membership Active memberships only Nightingale Family …" at bounding box center [572, 299] width 866 height 420
click at [522, 118] on button "Clear" at bounding box center [532, 114] width 41 height 23
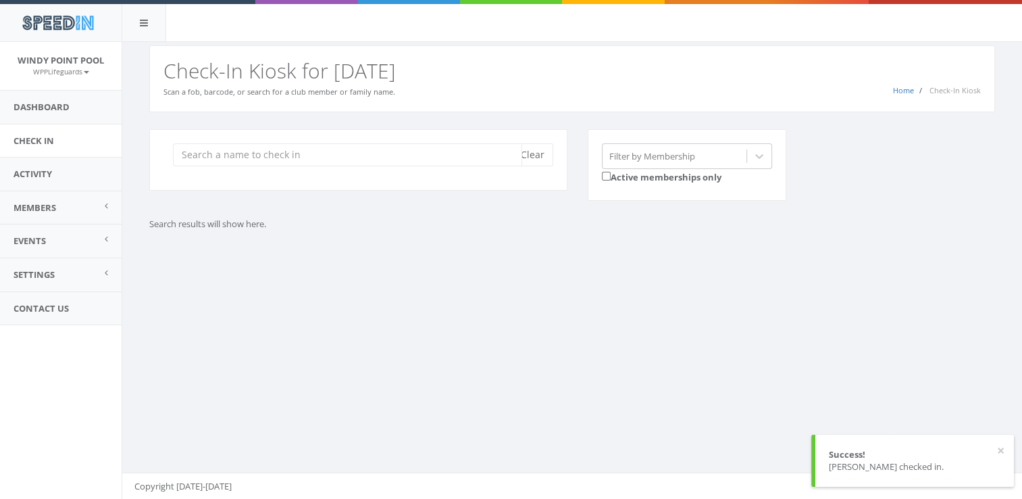
scroll to position [0, 0]
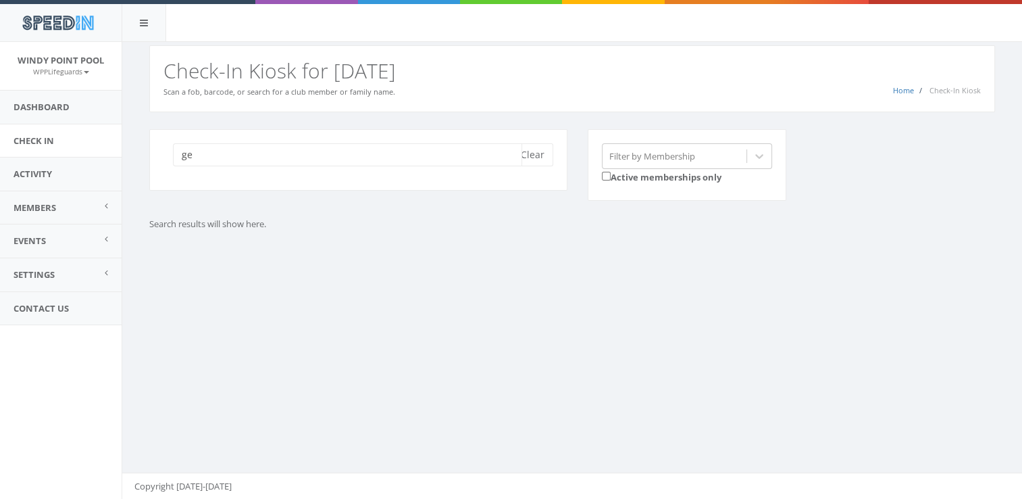
type input "g"
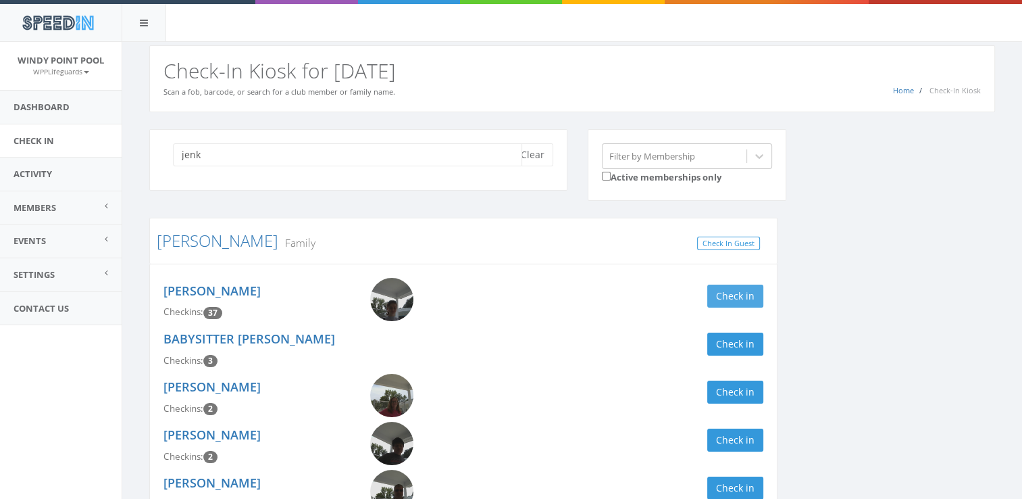
type input "jenk"
click at [739, 303] on button "Check in" at bounding box center [736, 296] width 56 height 23
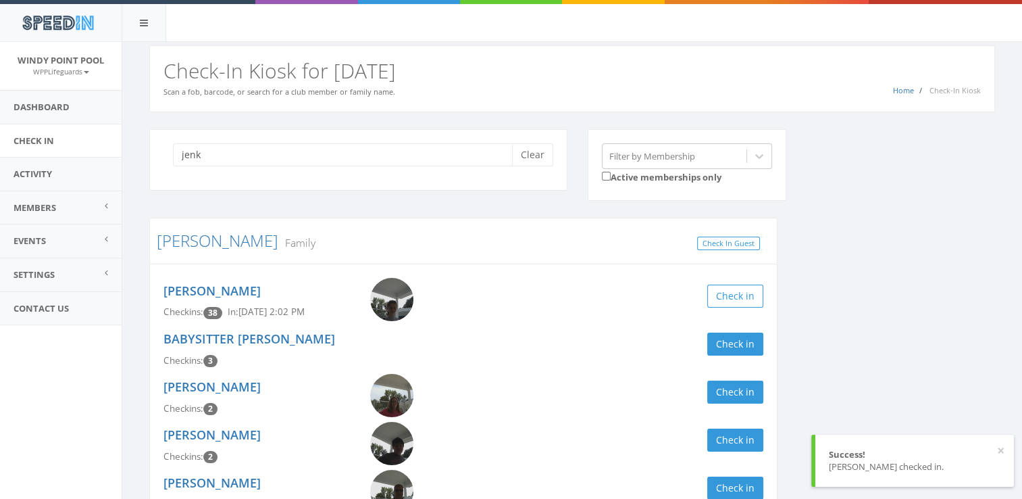
click at [883, 299] on div "jenk Clear Filter by Membership Active memberships only Jenkins Family Check In…" at bounding box center [572, 480] width 866 height 703
click at [538, 152] on button "Clear" at bounding box center [532, 154] width 41 height 23
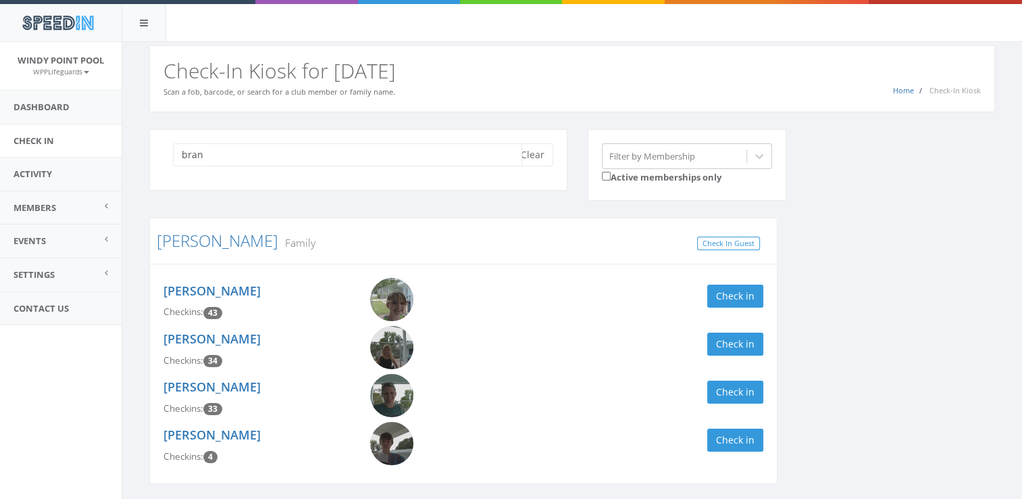
type input "bran"
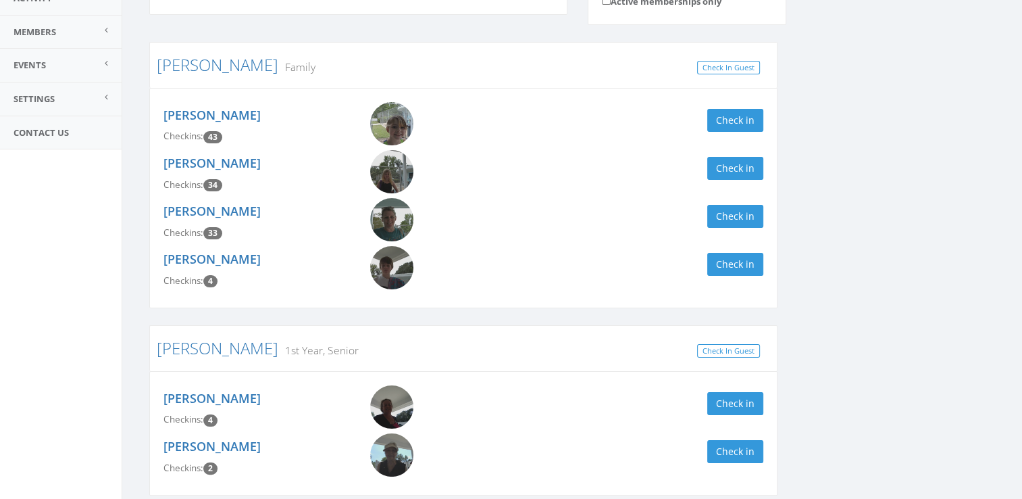
scroll to position [243, 0]
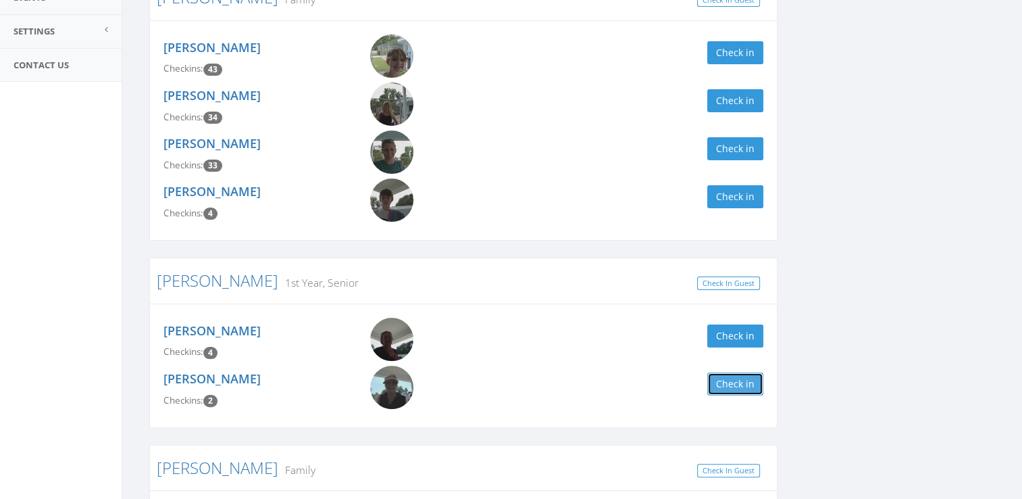
click at [726, 380] on button "Check in" at bounding box center [736, 383] width 56 height 23
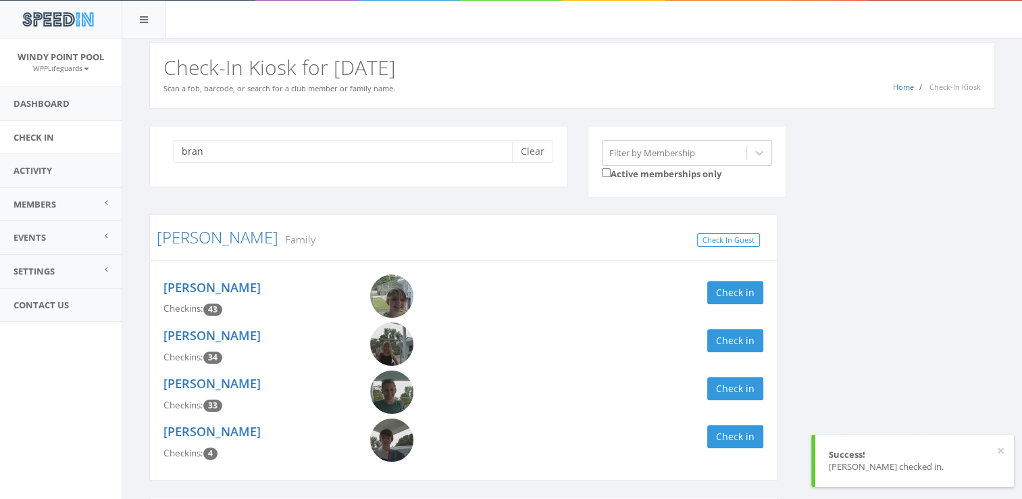
scroll to position [0, 0]
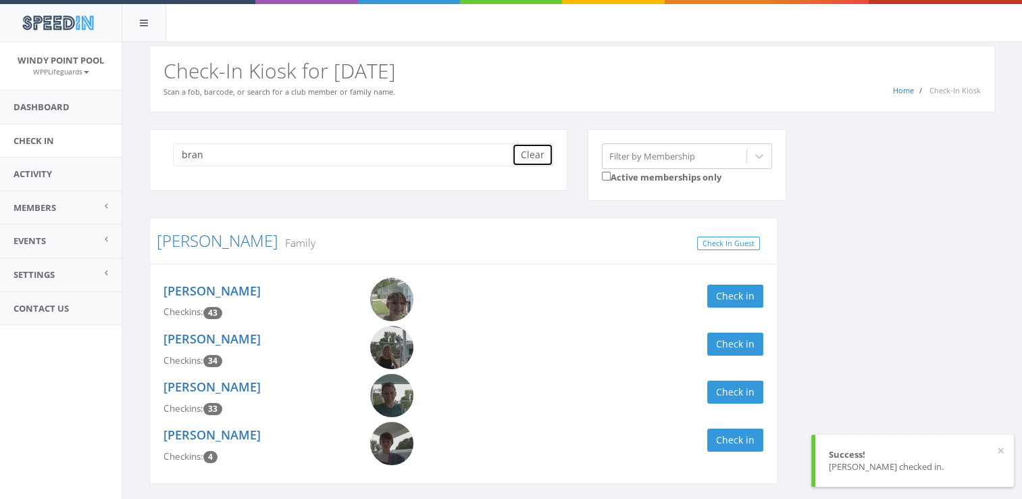
click at [547, 154] on button "Clear" at bounding box center [532, 154] width 41 height 23
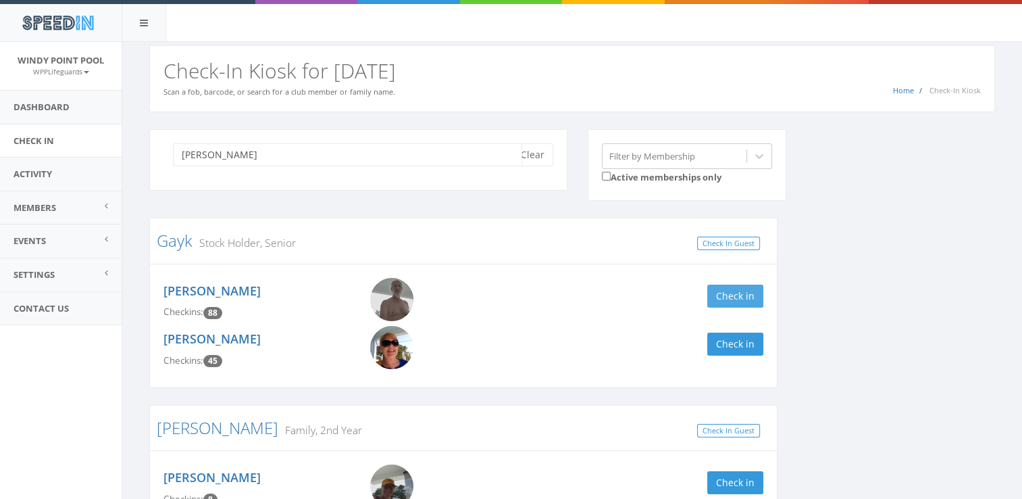
type input "ted"
click at [742, 289] on button "Check in" at bounding box center [736, 296] width 56 height 23
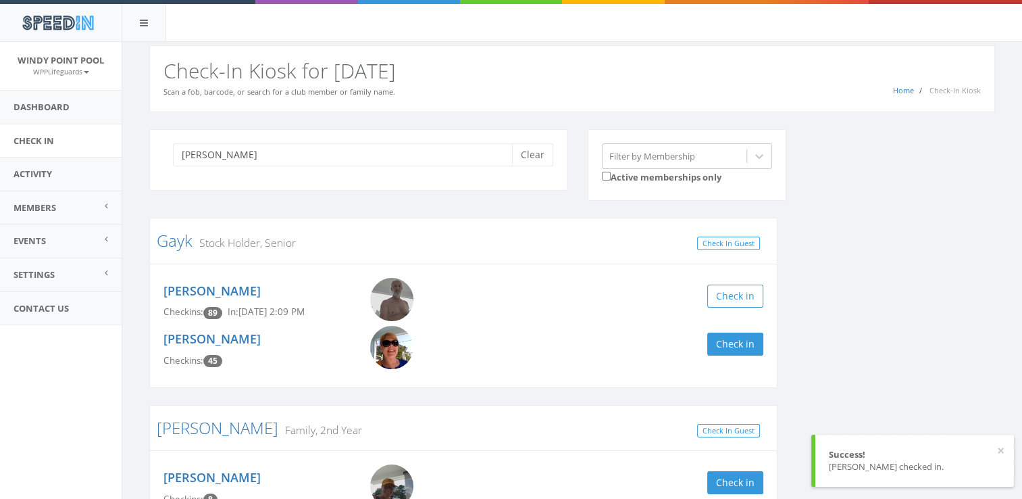
click at [851, 288] on div "ted Clear Filter by Membership Active memberships only Gayk Stock Holder, Senio…" at bounding box center [572, 415] width 866 height 572
click at [538, 152] on button "Clear" at bounding box center [532, 154] width 41 height 23
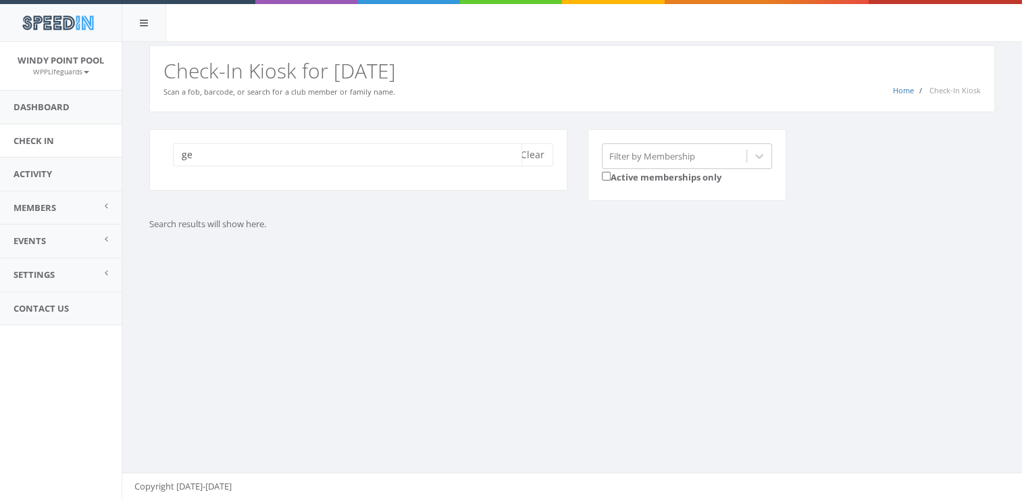
type input "g"
type input "t"
type input "b"
click at [549, 157] on button "Clear" at bounding box center [532, 154] width 41 height 23
click at [438, 145] on input "search" at bounding box center [347, 154] width 349 height 23
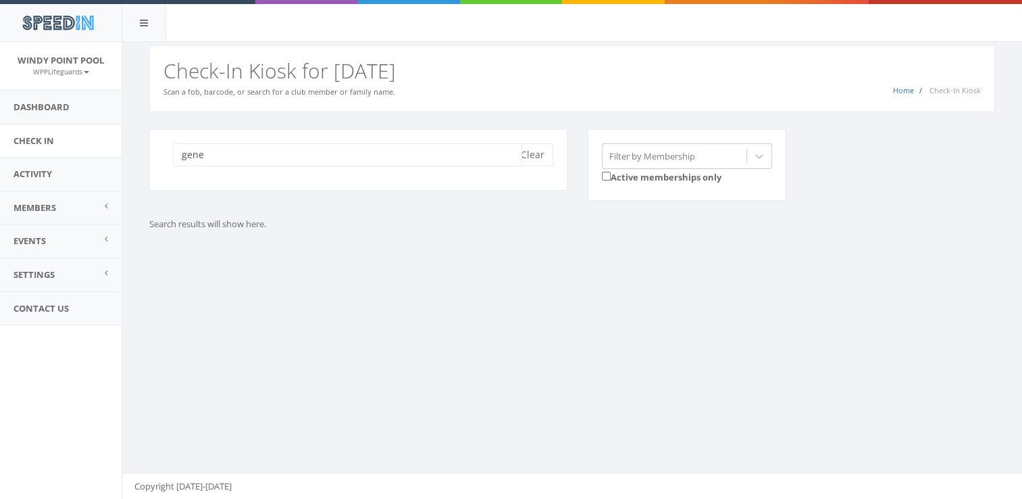
type input "gene"
click at [70, 169] on link "Activity" at bounding box center [61, 173] width 122 height 33
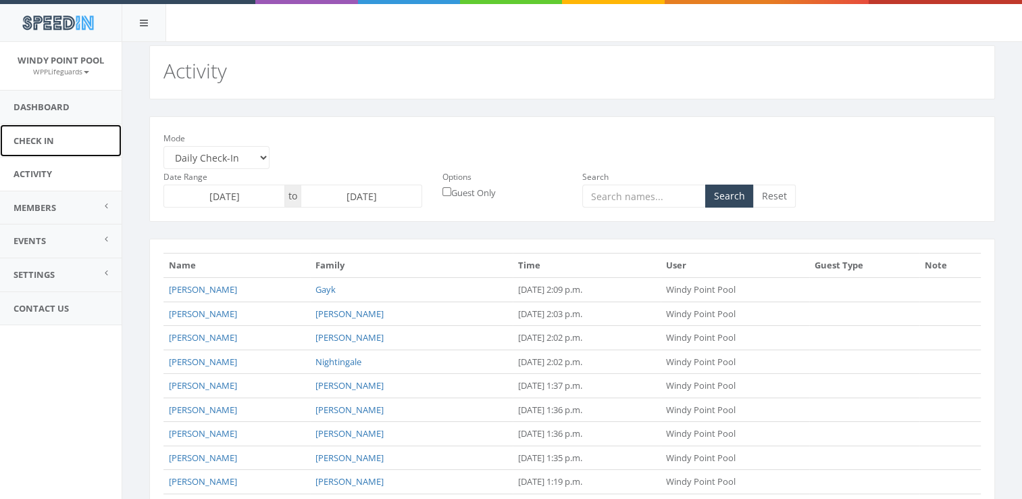
click at [68, 140] on link "Check In" at bounding box center [61, 140] width 122 height 33
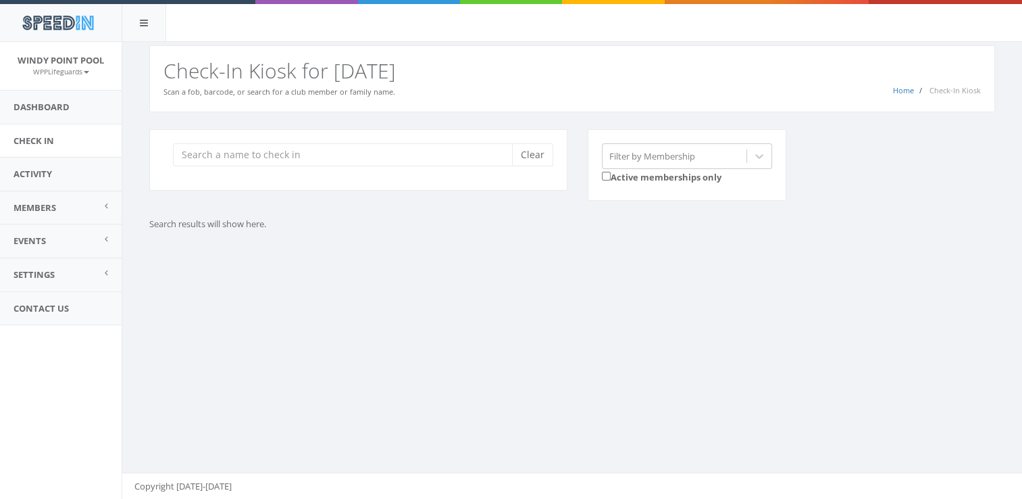
type input "h"
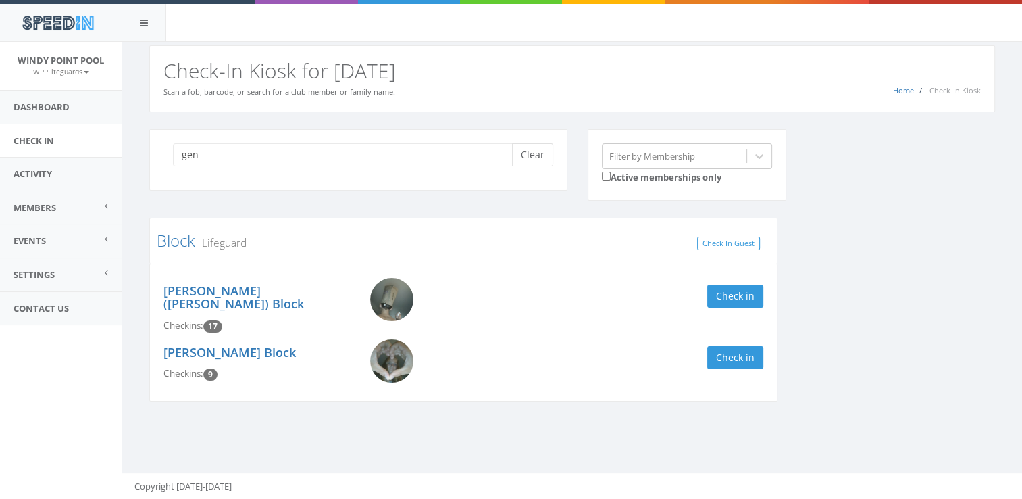
type input "gen"
click at [533, 151] on button "Clear" at bounding box center [532, 154] width 41 height 23
